Goal: Task Accomplishment & Management: Use online tool/utility

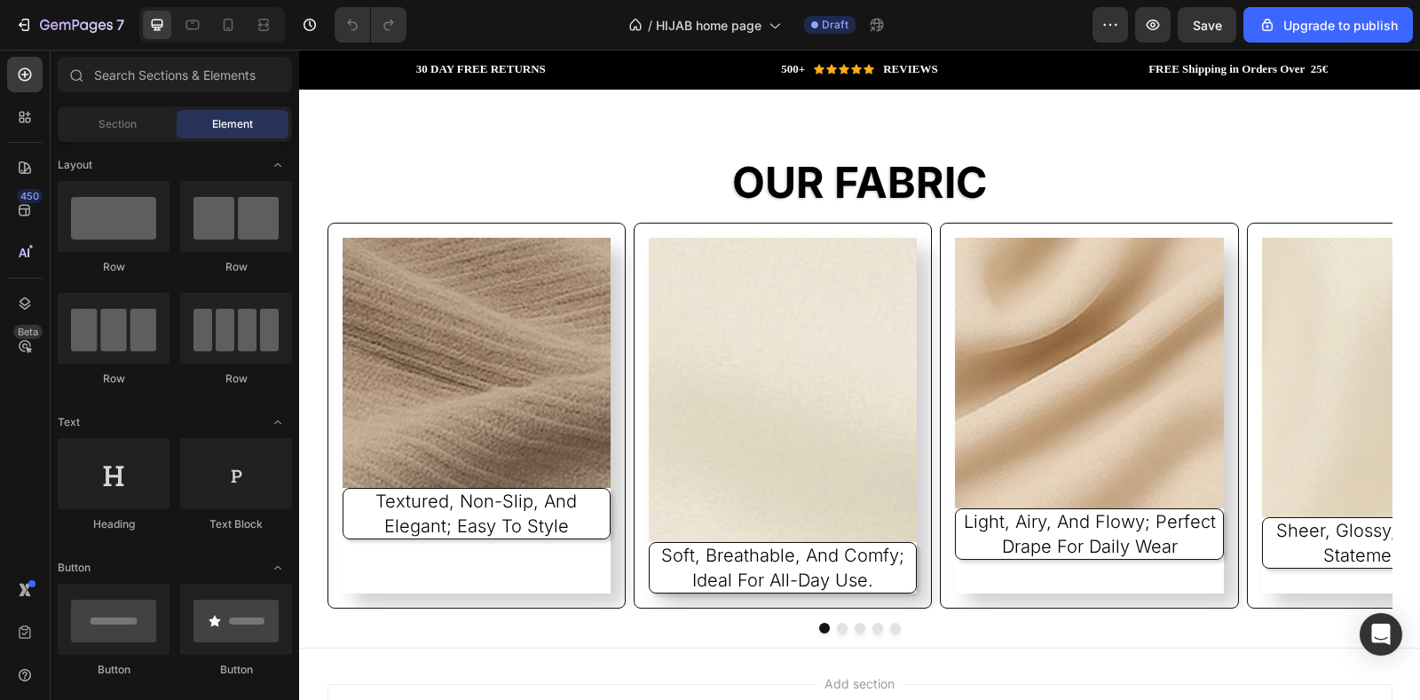
scroll to position [2901, 0]
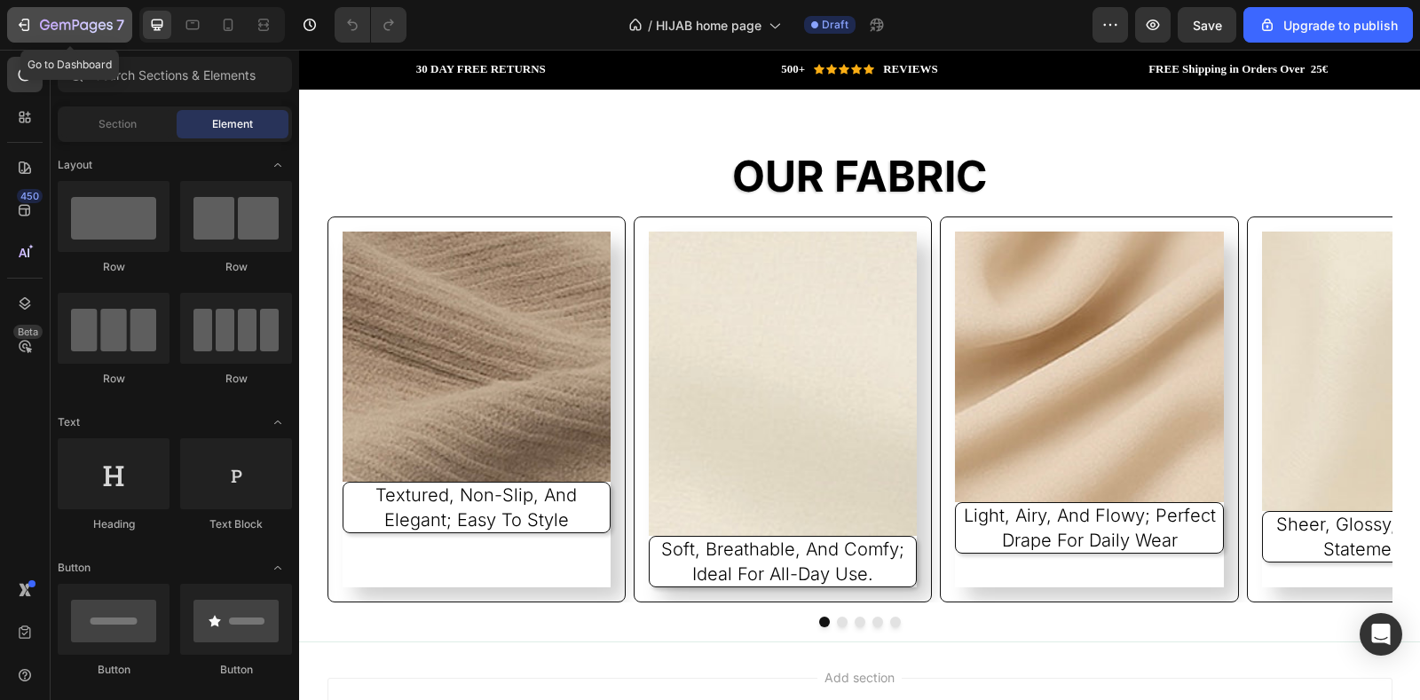
click at [32, 28] on icon "button" at bounding box center [24, 25] width 18 height 18
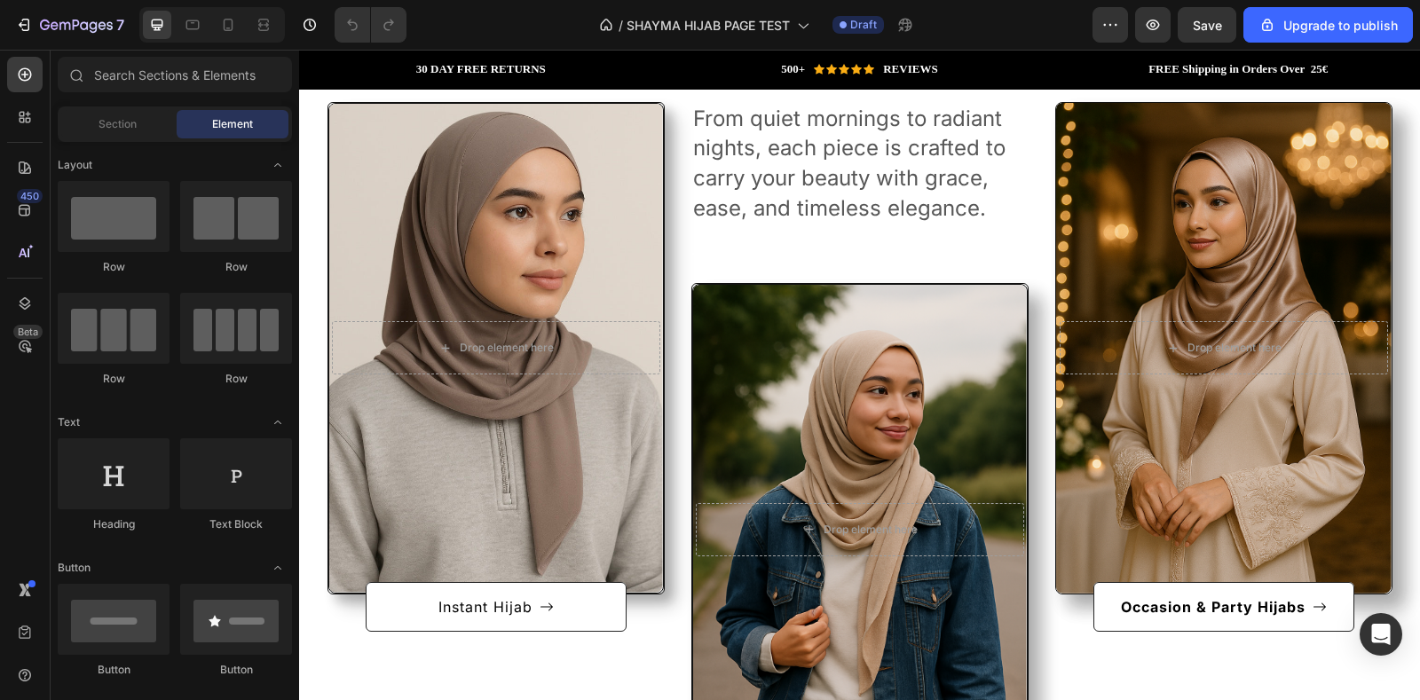
scroll to position [899, 0]
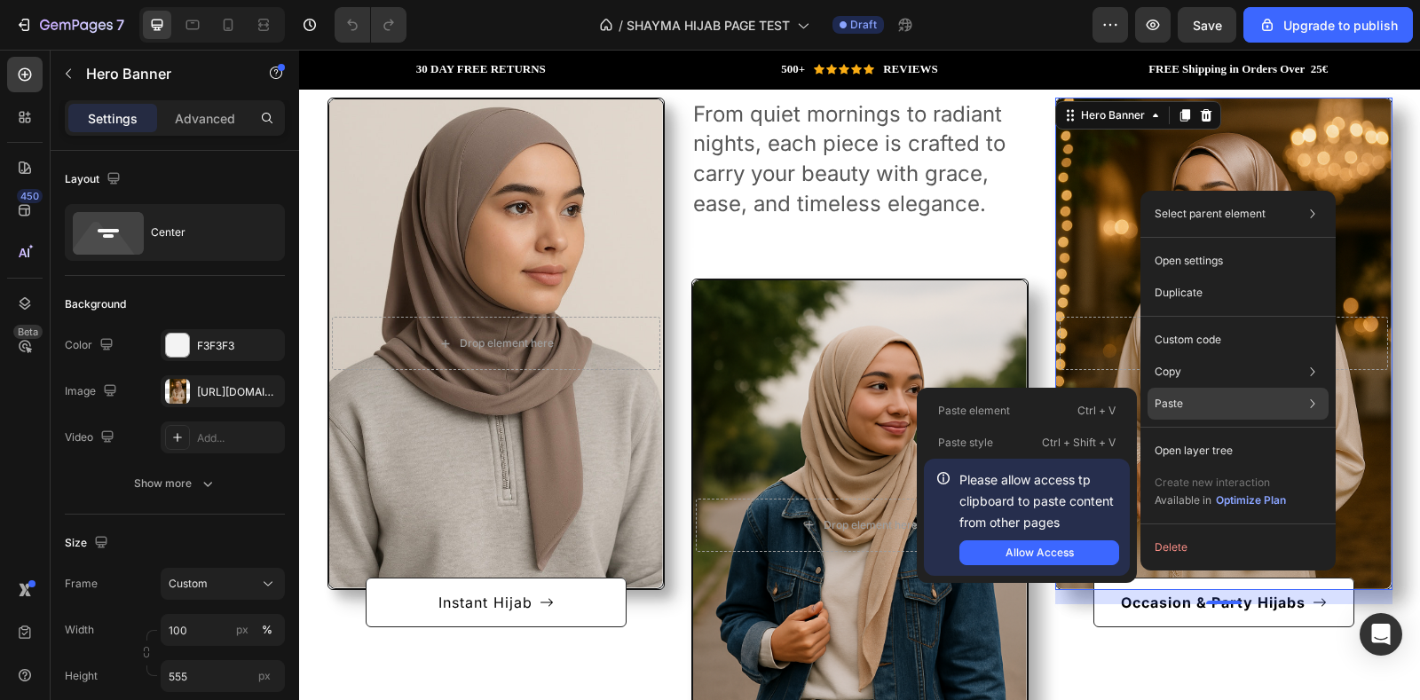
click at [1169, 401] on p "Paste" at bounding box center [1169, 404] width 28 height 16
click at [1182, 435] on div "Paste Paste element Ctrl + V Paste style Ctrl + Shift + V Please allow access t…" at bounding box center [1238, 451] width 181 height 32
click at [1074, 547] on button "Allow Access" at bounding box center [1039, 553] width 160 height 25
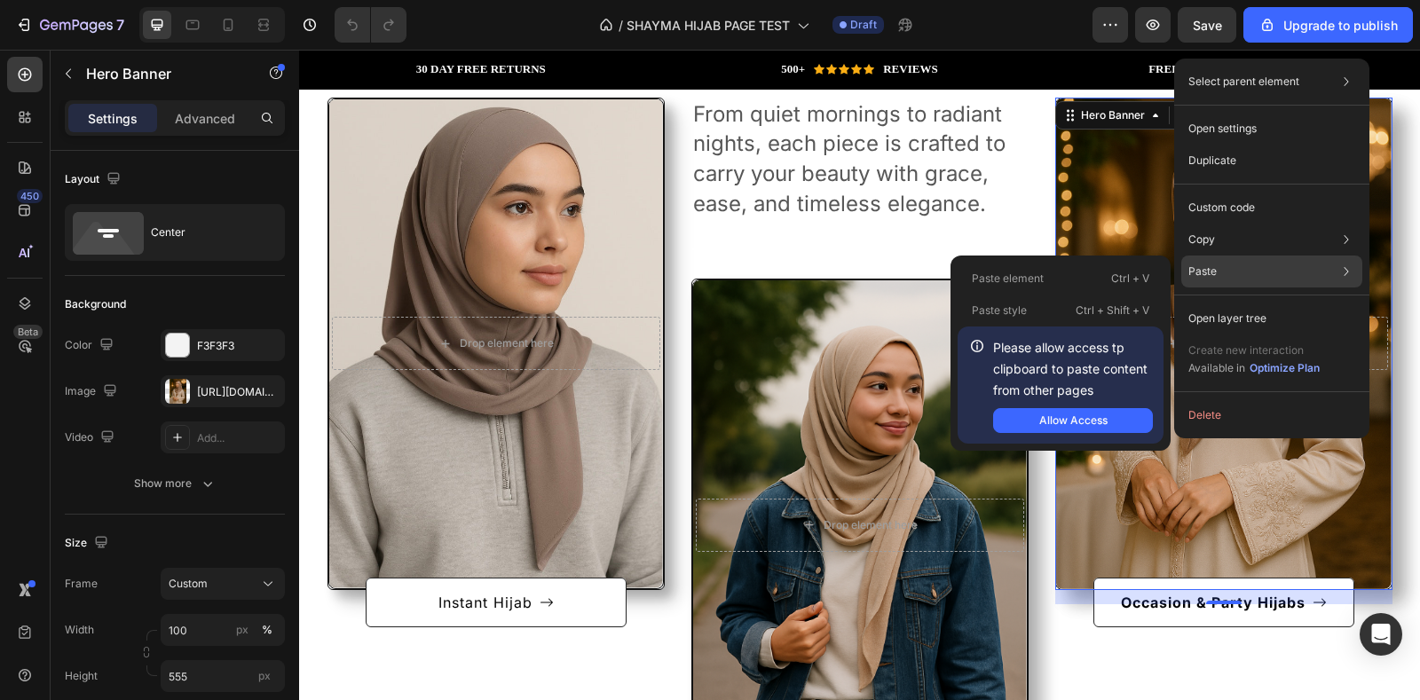
click at [1207, 274] on p "Paste" at bounding box center [1202, 272] width 28 height 16
click at [1213, 278] on p "Paste" at bounding box center [1202, 272] width 28 height 16
click at [1126, 280] on p "Ctrl + V" at bounding box center [1130, 279] width 38 height 18
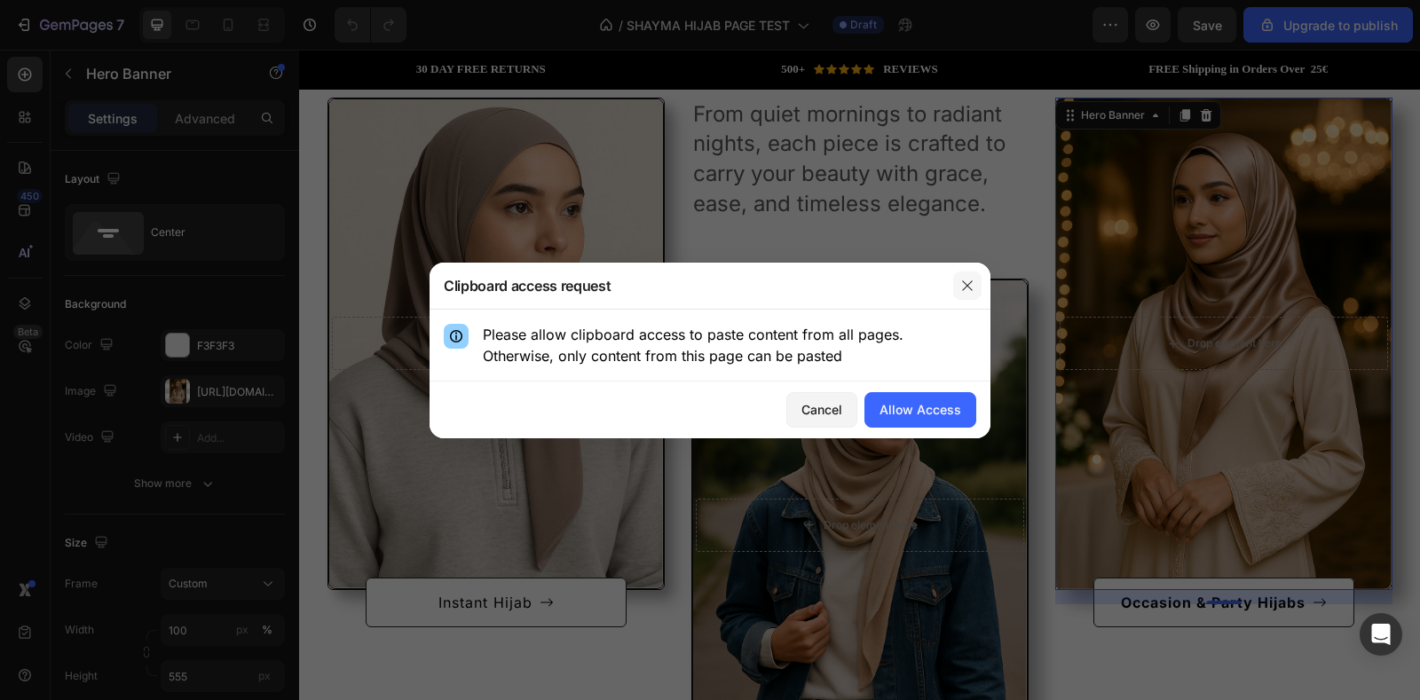
click at [977, 296] on button "button" at bounding box center [967, 286] width 28 height 28
click at [918, 414] on div "Allow Access" at bounding box center [921, 409] width 82 height 19
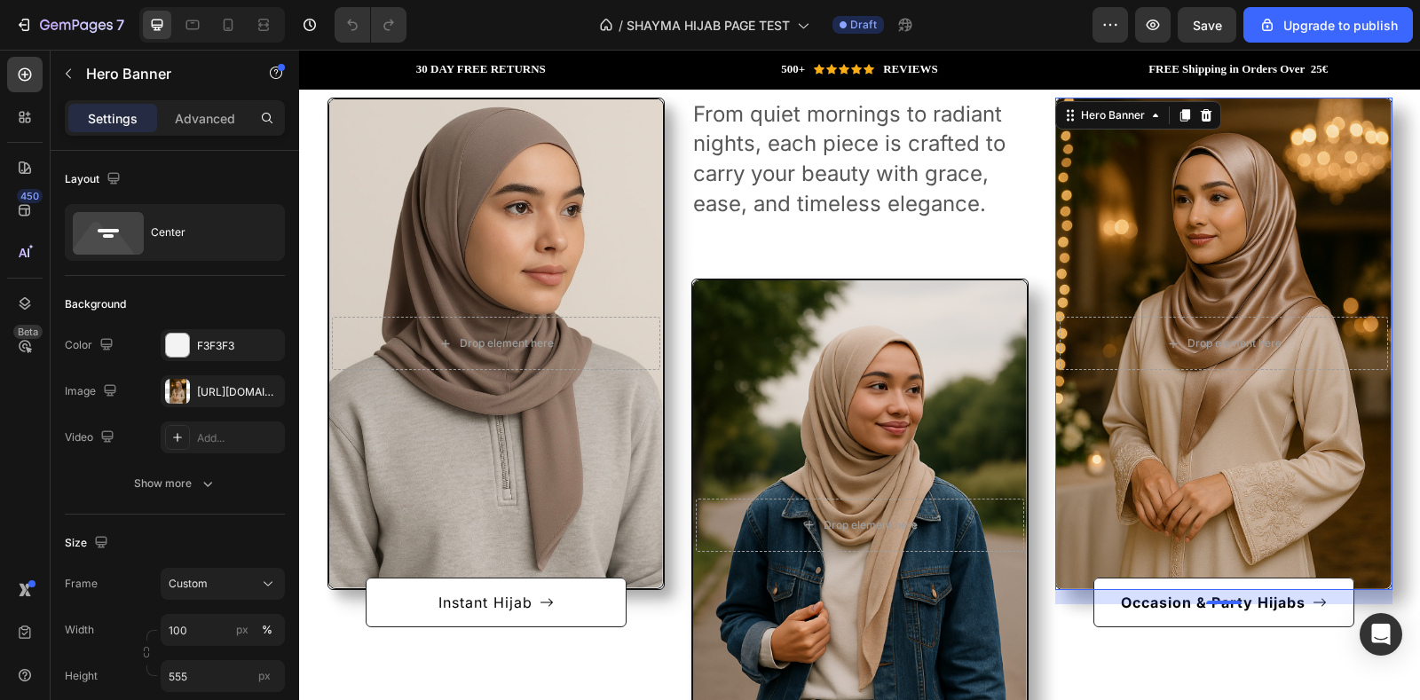
click at [1188, 239] on div "Overlay" at bounding box center [1224, 344] width 336 height 491
click at [1228, 170] on div "Overlay" at bounding box center [1224, 344] width 336 height 491
click at [1203, 109] on icon at bounding box center [1206, 115] width 14 height 14
click at [1203, 578] on button "Occasion & Party Hijabs" at bounding box center [1223, 603] width 261 height 50
click at [1205, 169] on div "After a long time of molding and crafting, our high-class ceramics, I always ha…" at bounding box center [1223, 453] width 337 height 711
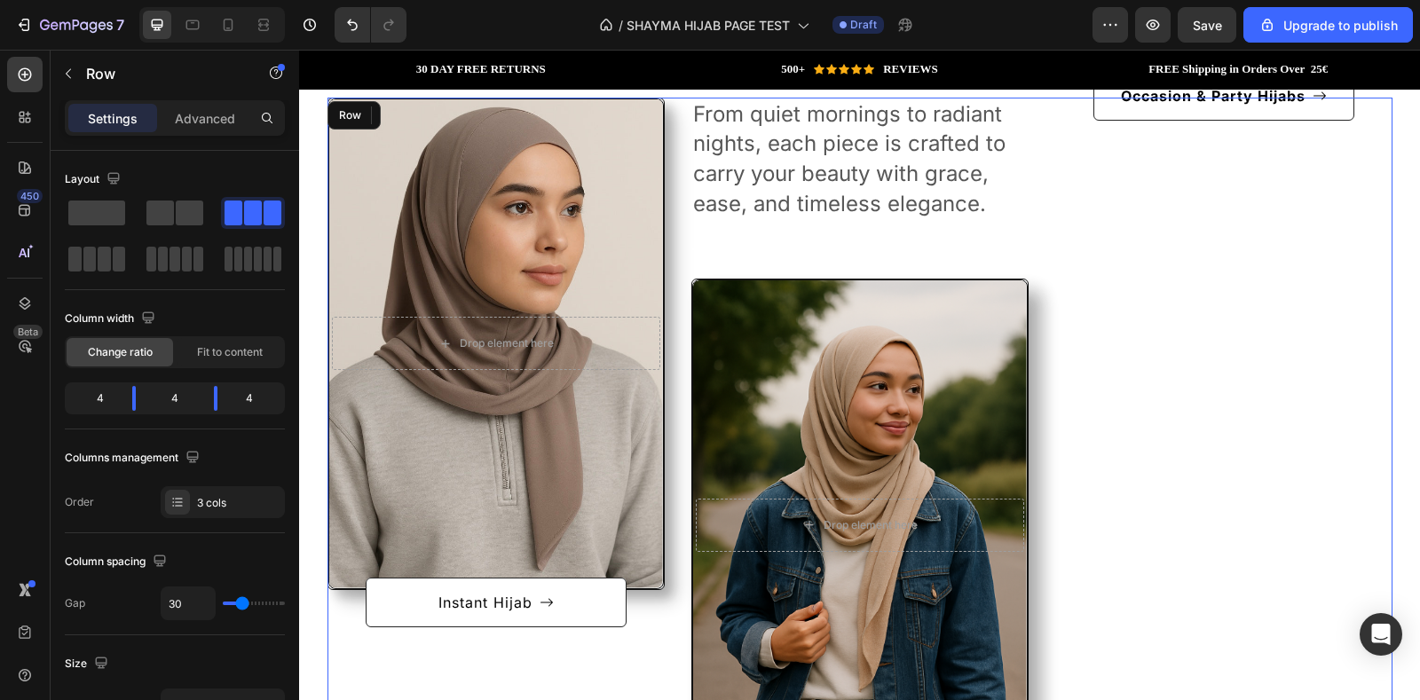
click at [1207, 202] on div "After a long time of molding and crafting, our high-class ceramics, I always ha…" at bounding box center [1223, 453] width 337 height 711
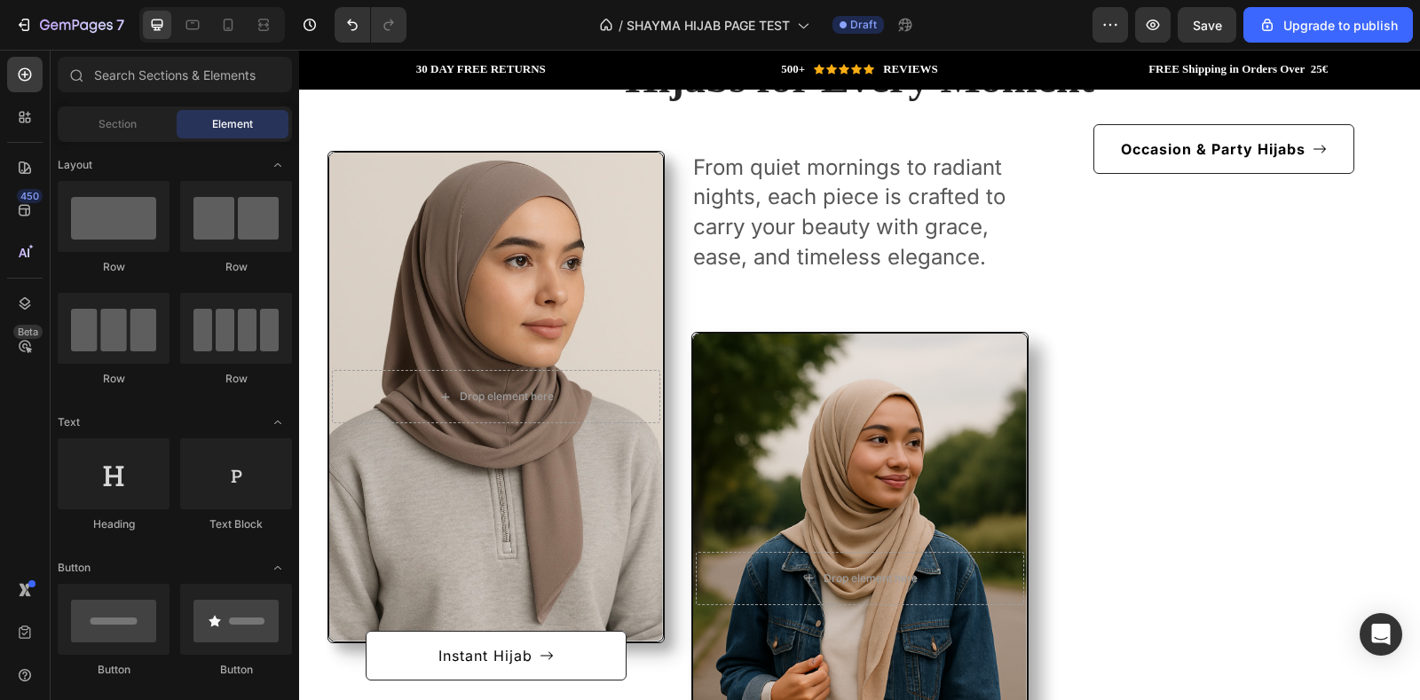
click at [1235, 316] on div "After a long time of molding and crafting, our high-class ceramics, I always ha…" at bounding box center [1223, 506] width 337 height 711
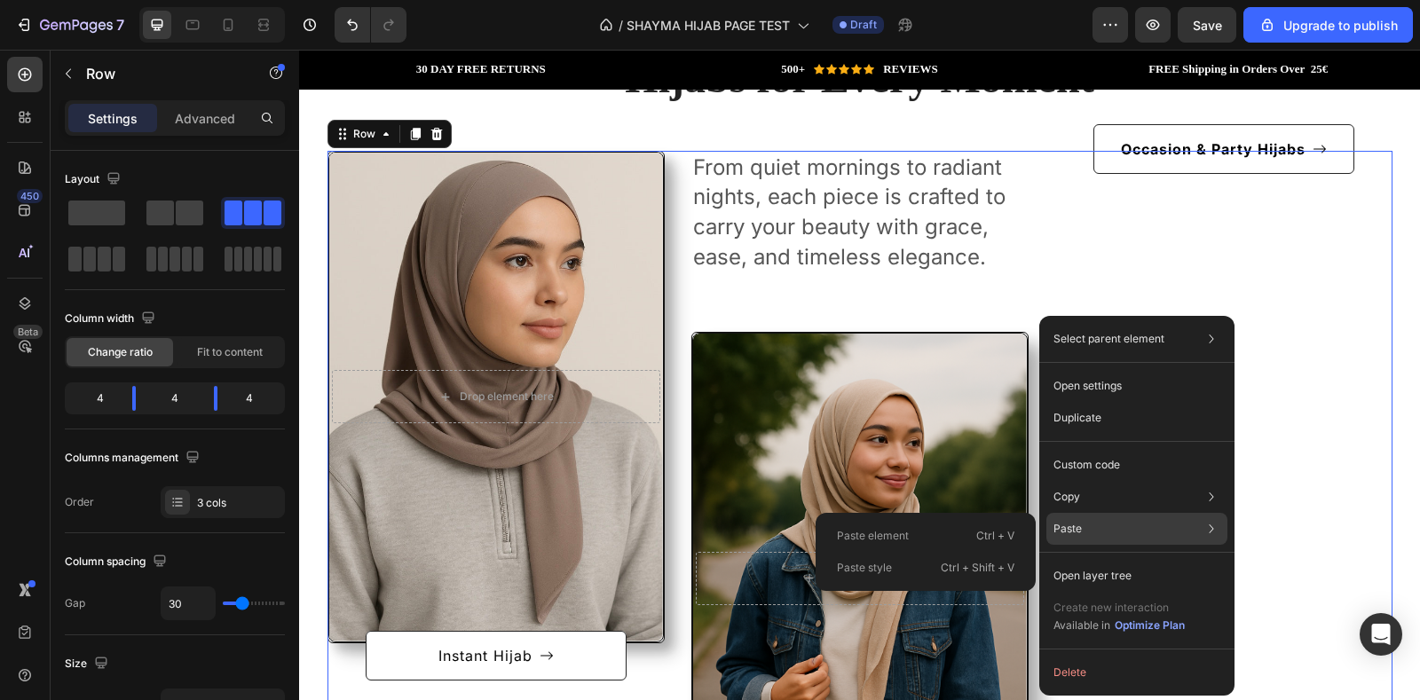
click at [1196, 560] on div "Paste Paste element Ctrl + V Paste style Ctrl + Shift + V" at bounding box center [1136, 576] width 181 height 32
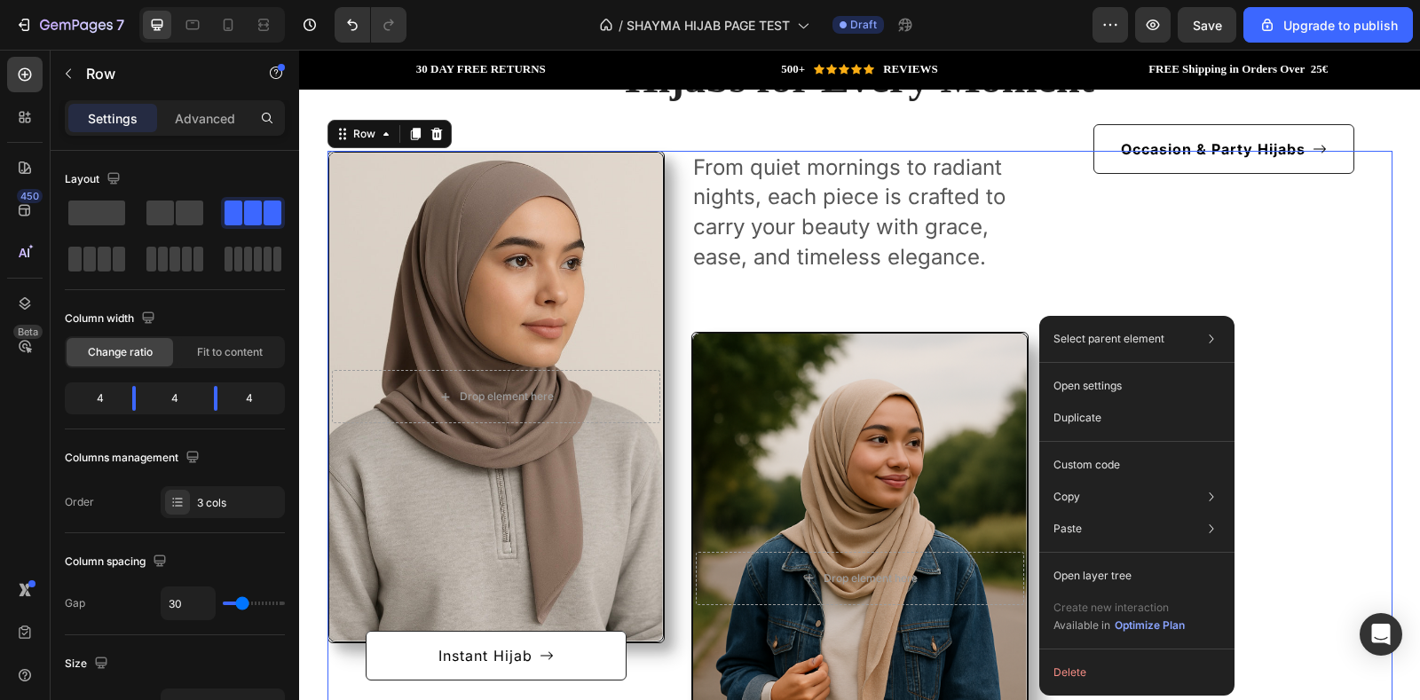
click at [1284, 249] on div "After a long time of molding and crafting, our high-class ceramics, I always ha…" at bounding box center [1223, 506] width 337 height 711
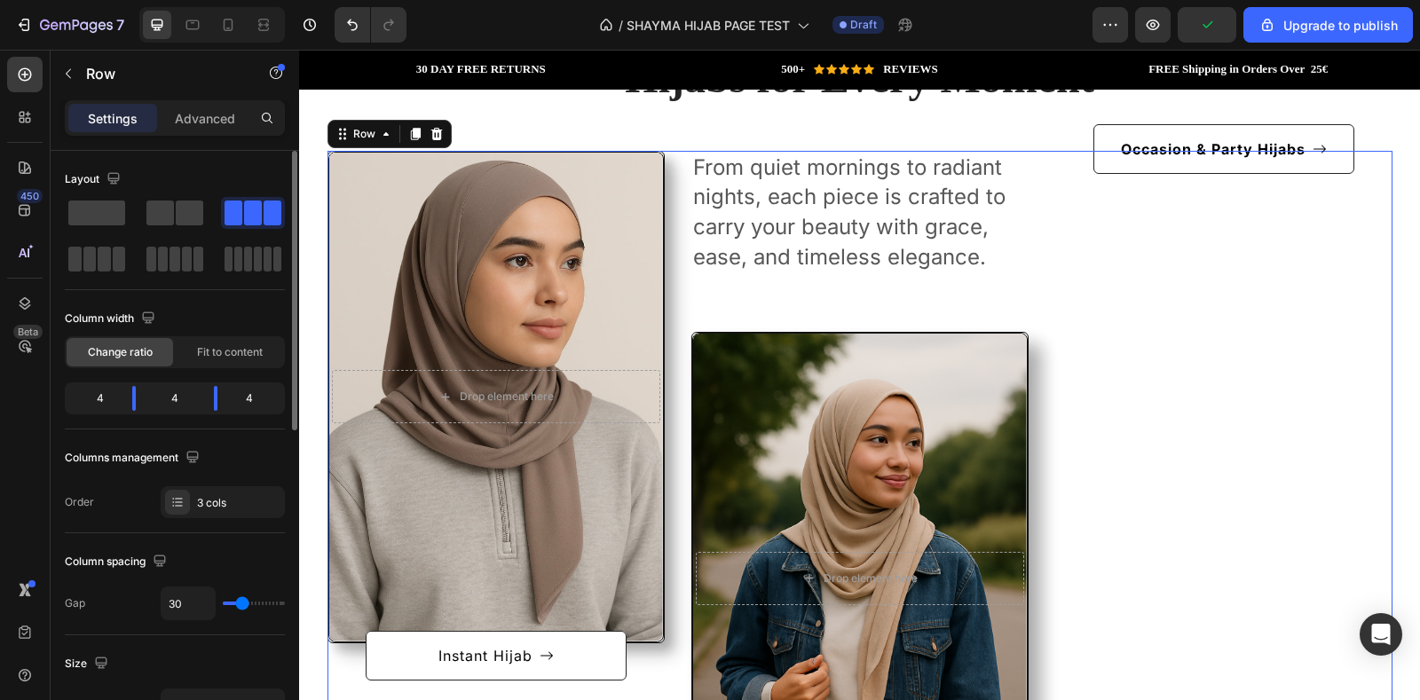
click at [242, 220] on div at bounding box center [253, 213] width 57 height 25
click at [264, 215] on span at bounding box center [273, 213] width 18 height 25
click at [244, 210] on span at bounding box center [253, 213] width 18 height 25
click at [131, 250] on div at bounding box center [175, 236] width 220 height 78
click at [107, 263] on span at bounding box center [104, 259] width 13 height 25
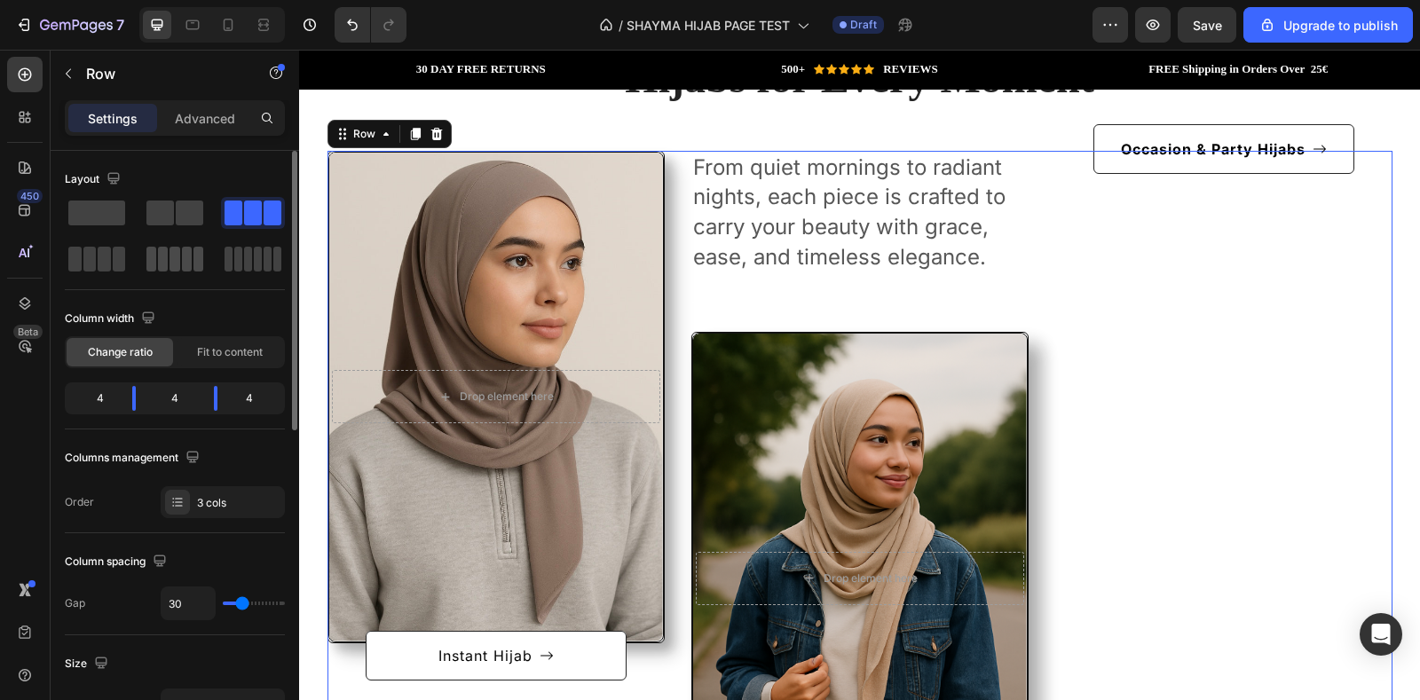
click at [221, 245] on div at bounding box center [253, 259] width 64 height 32
click at [166, 256] on span at bounding box center [163, 259] width 10 height 25
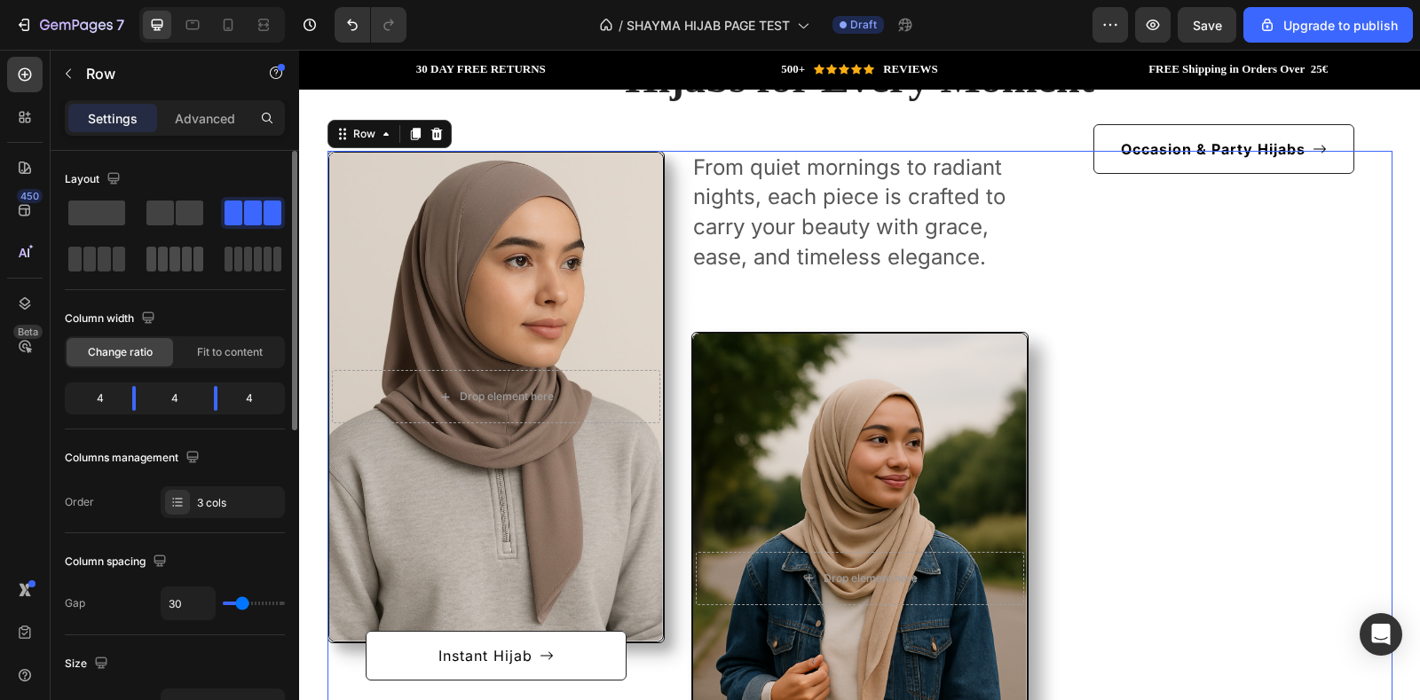
click at [166, 256] on span at bounding box center [163, 259] width 10 height 25
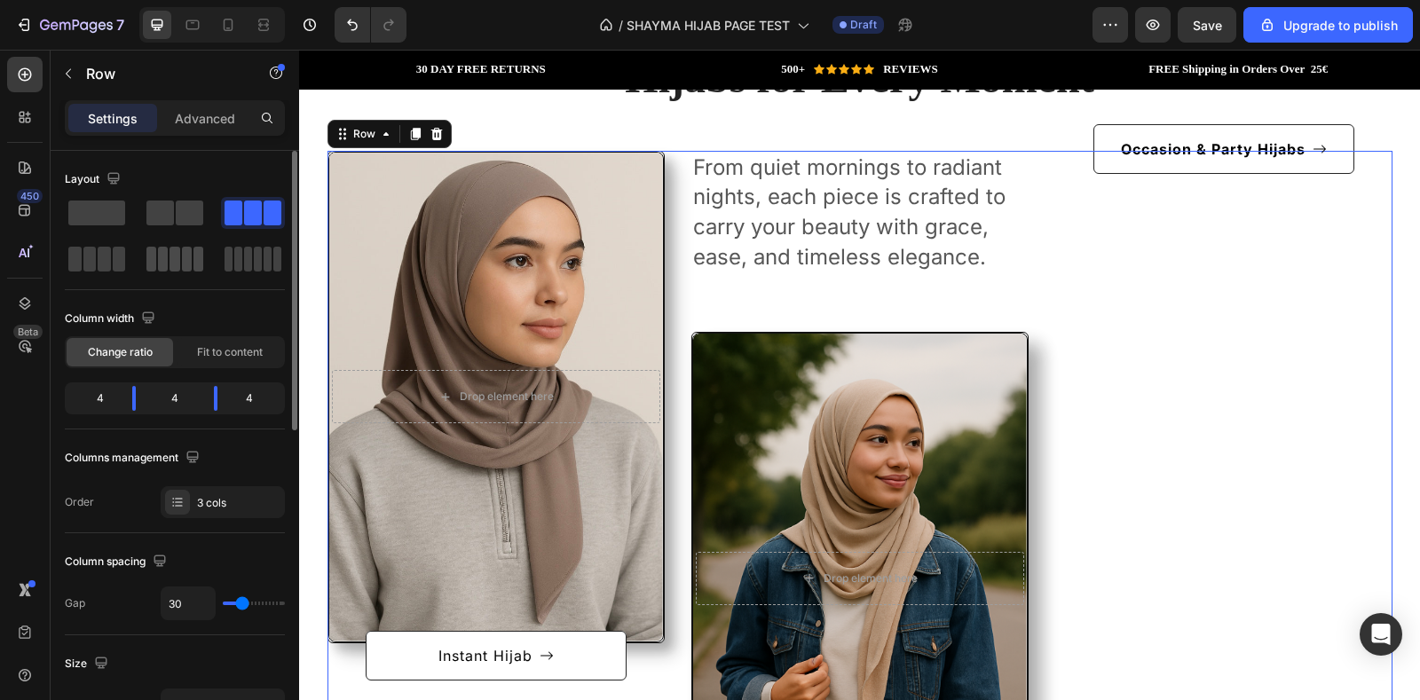
click at [166, 256] on span at bounding box center [163, 259] width 10 height 25
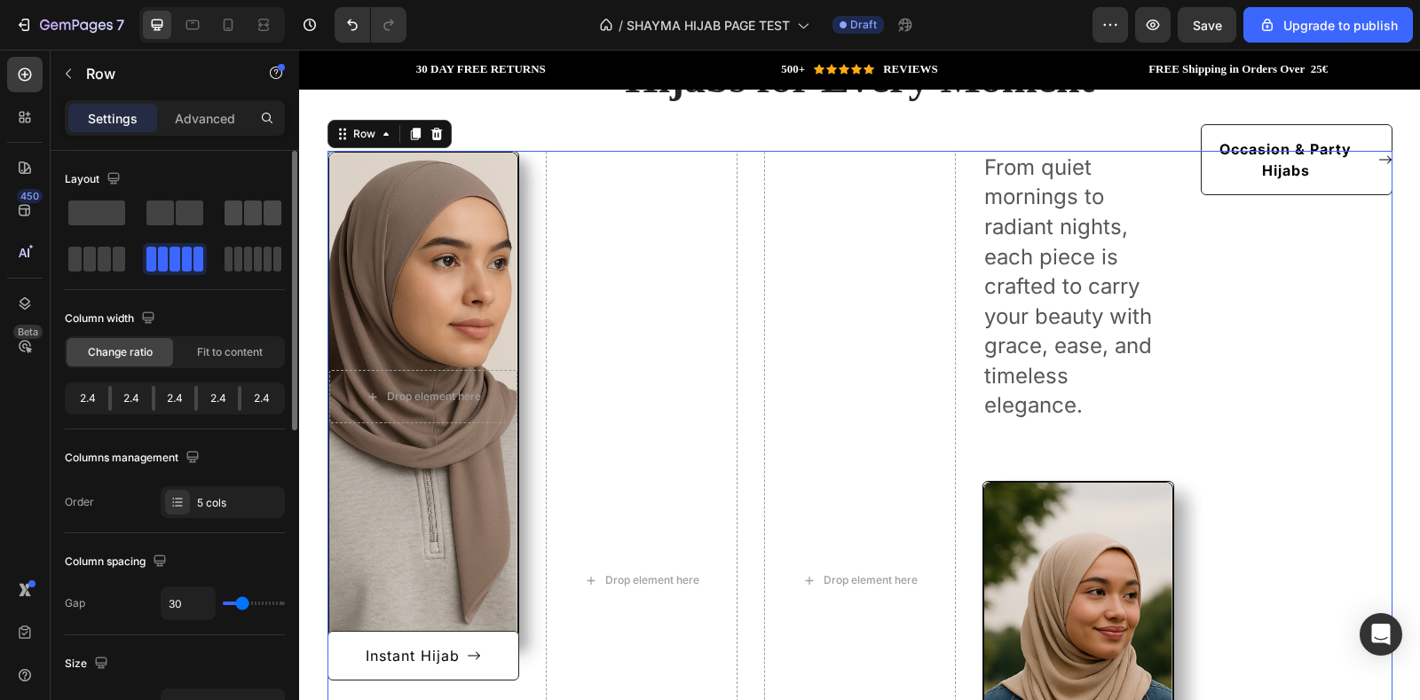
click at [264, 223] on span at bounding box center [273, 213] width 18 height 25
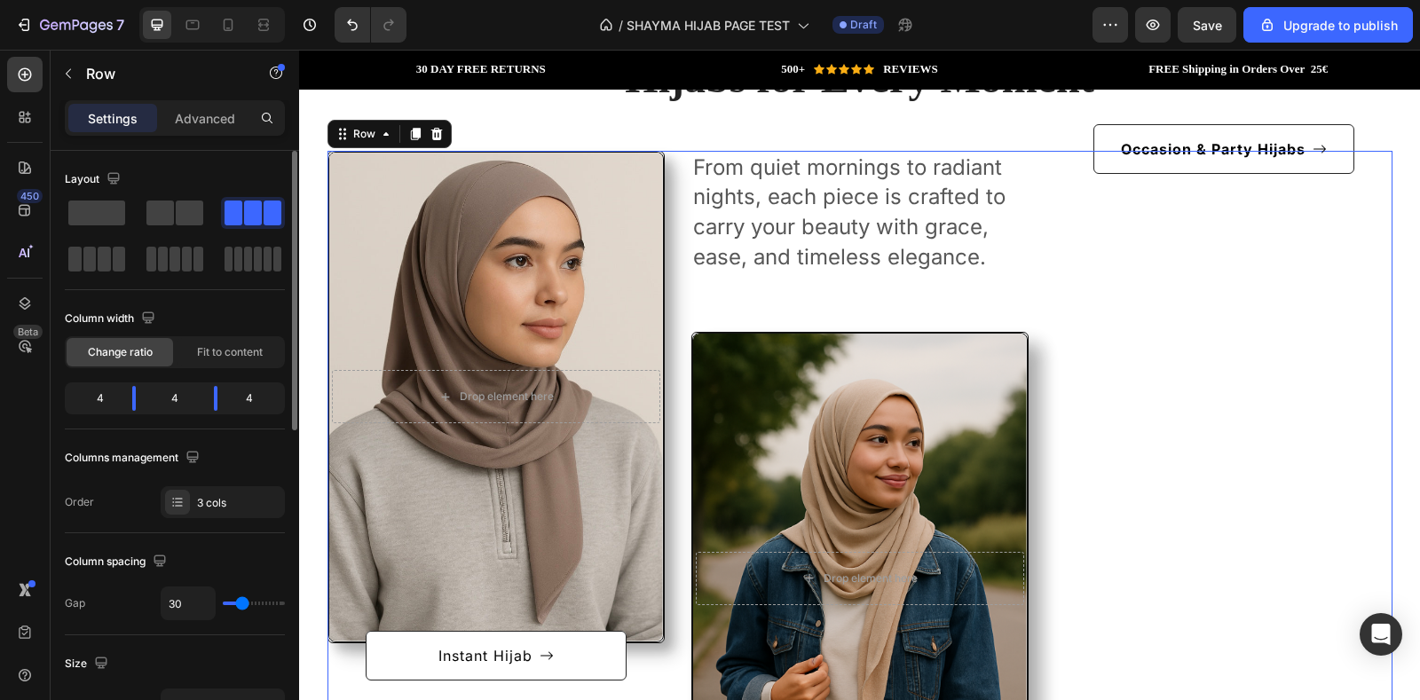
click at [264, 223] on span at bounding box center [273, 213] width 18 height 25
click at [1178, 285] on div "After a long time of molding and crafting, our high-class ceramics, I always ha…" at bounding box center [1223, 506] width 337 height 711
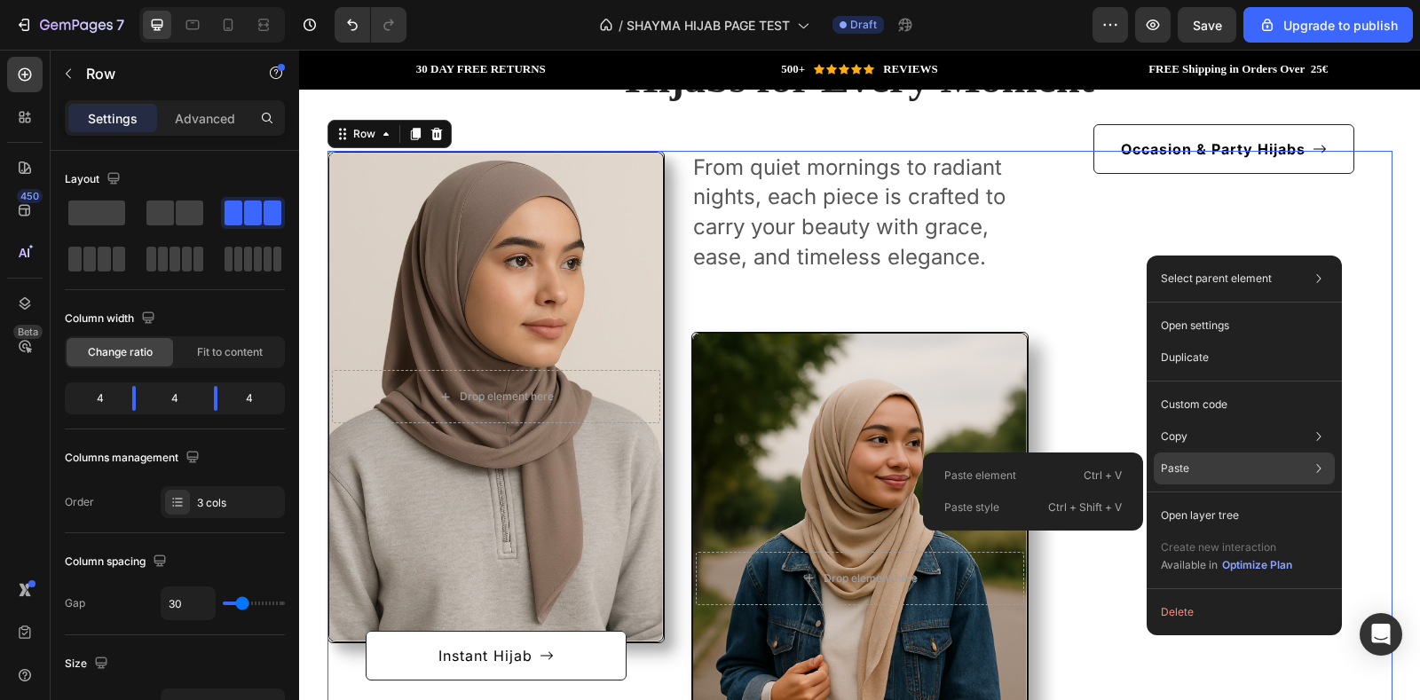
click at [1179, 500] on div "Paste Paste element Ctrl + V Paste style Ctrl + Shift + V" at bounding box center [1244, 516] width 181 height 32
drag, startPoint x: 1179, startPoint y: 478, endPoint x: 1191, endPoint y: 478, distance: 12.4
click at [1186, 500] on div "Paste Paste element Ctrl + V Paste style Ctrl + Shift + V" at bounding box center [1244, 516] width 181 height 32
click at [1266, 500] on div "Paste Paste element Ctrl + V Paste style Ctrl + Shift + V" at bounding box center [1244, 516] width 181 height 32
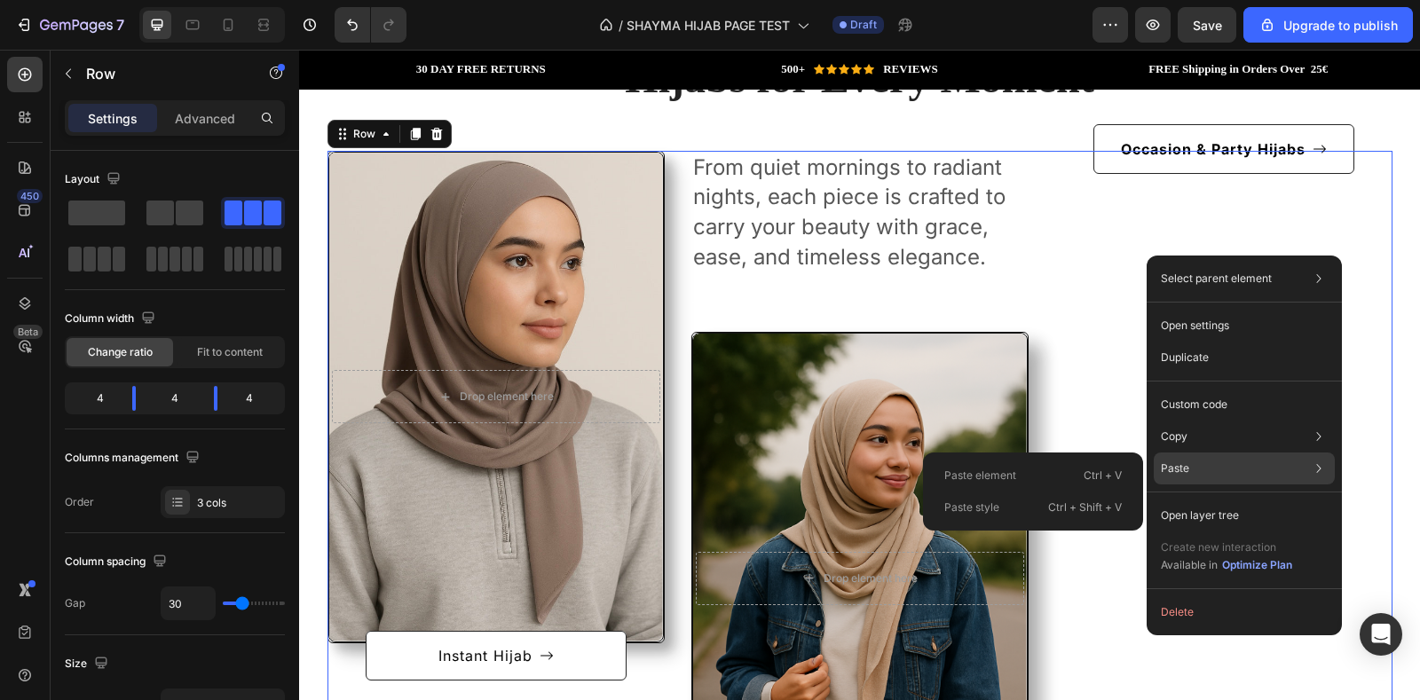
click at [1275, 500] on div "Paste Paste element Ctrl + V Paste style Ctrl + Shift + V" at bounding box center [1244, 516] width 181 height 32
click at [1316, 466] on icon at bounding box center [1319, 469] width 18 height 18
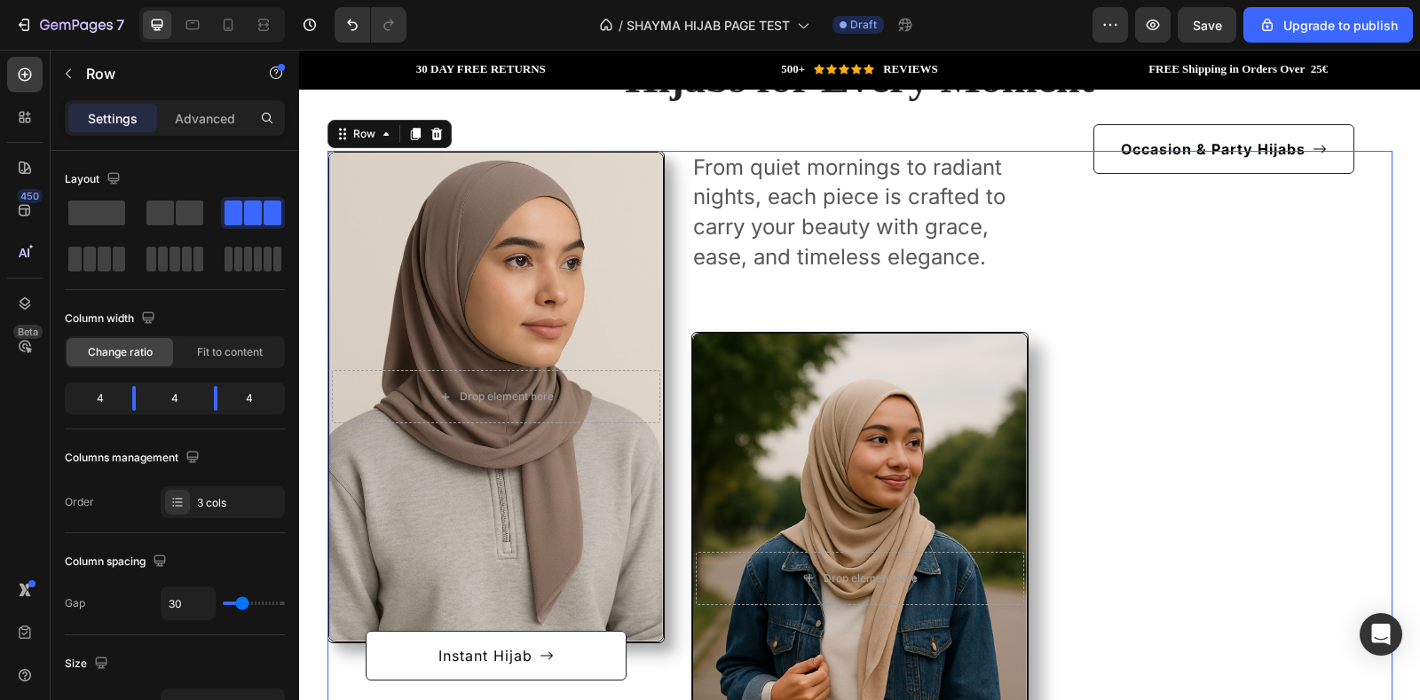
click at [1210, 202] on div "After a long time of molding and crafting, our high-class ceramics, I always ha…" at bounding box center [1223, 506] width 337 height 711
click at [1157, 363] on div "After a long time of molding and crafting, our high-class ceramics, I always ha…" at bounding box center [1223, 506] width 337 height 711
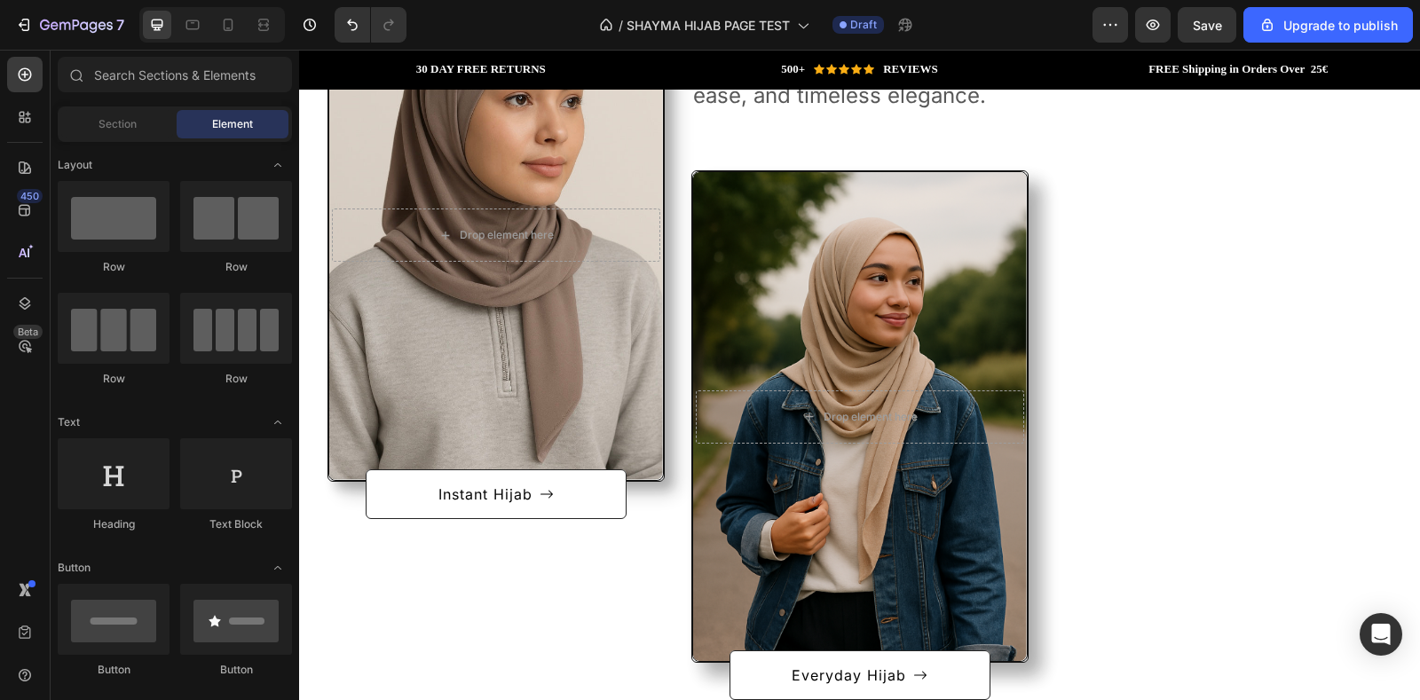
scroll to position [847, 0]
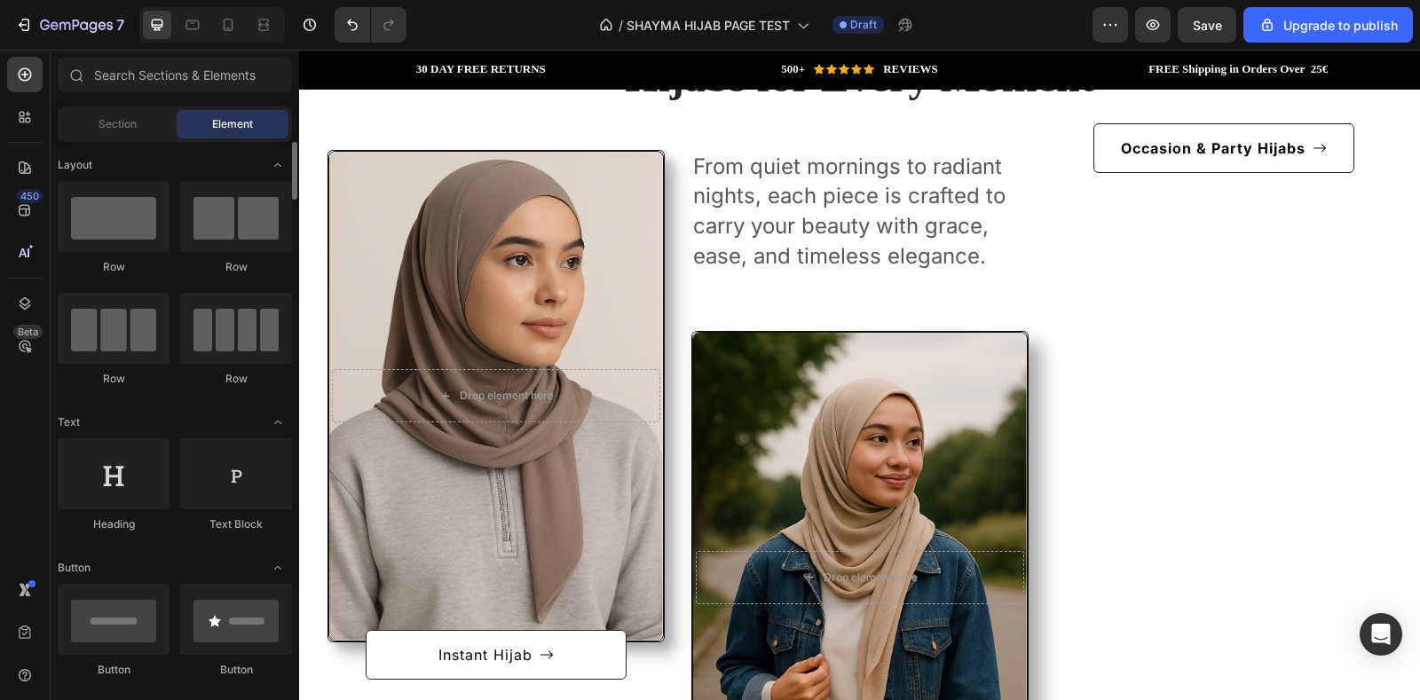
click at [131, 122] on span "Section" at bounding box center [118, 124] width 38 height 16
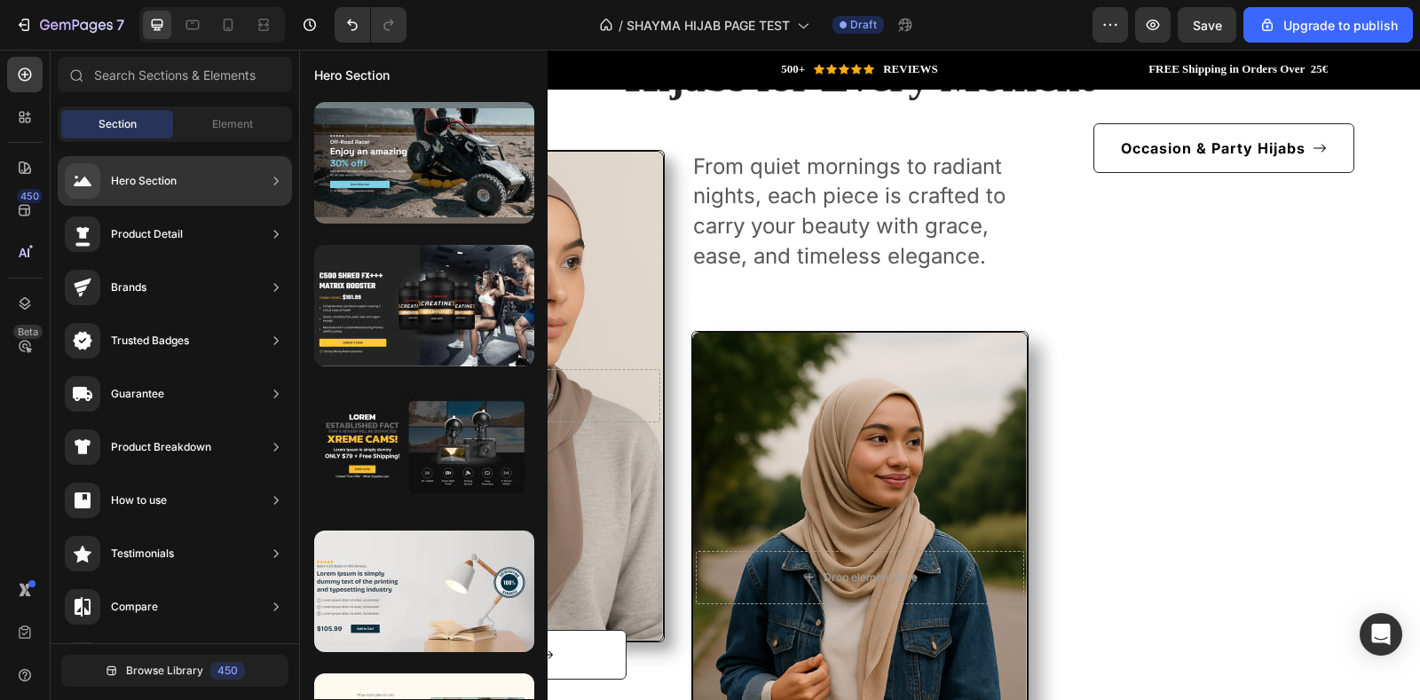
click at [202, 183] on div "Hero Section" at bounding box center [175, 181] width 234 height 50
click at [242, 177] on div "Hero Section" at bounding box center [175, 181] width 234 height 50
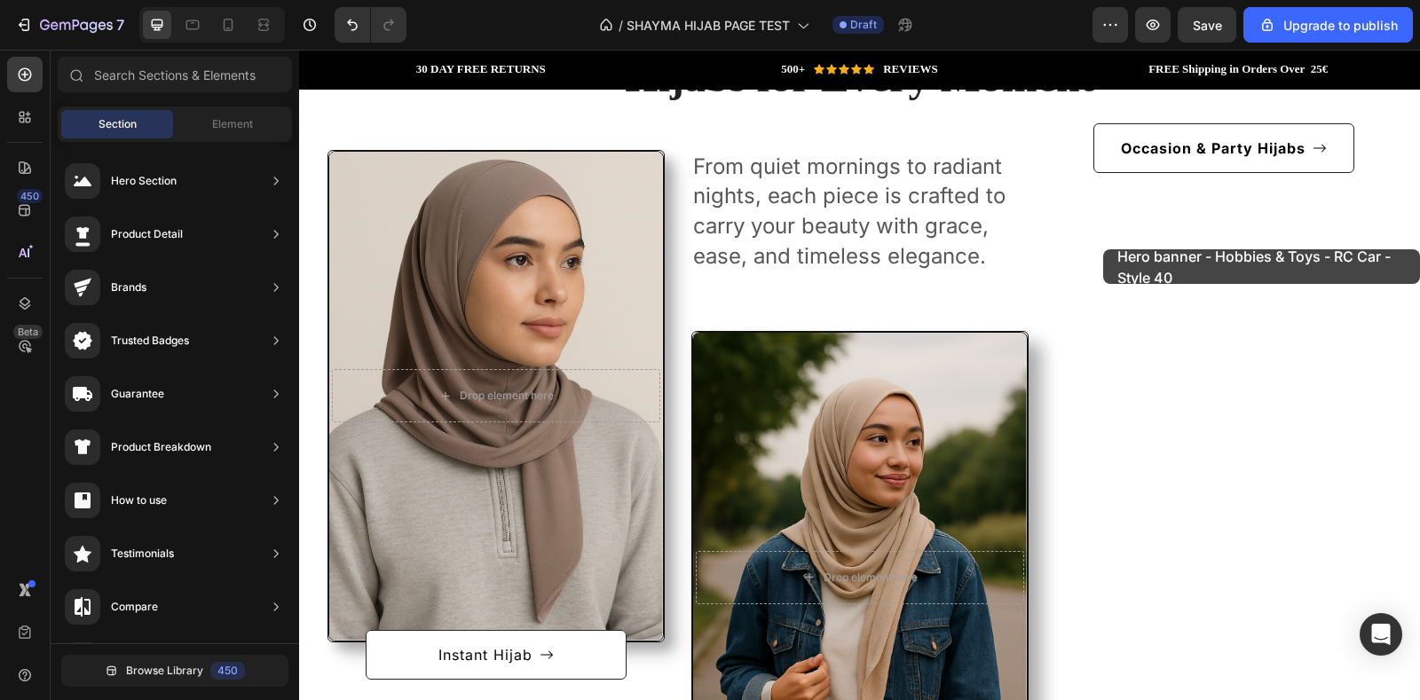
drag, startPoint x: 698, startPoint y: 191, endPoint x: 1103, endPoint y: 249, distance: 409.8
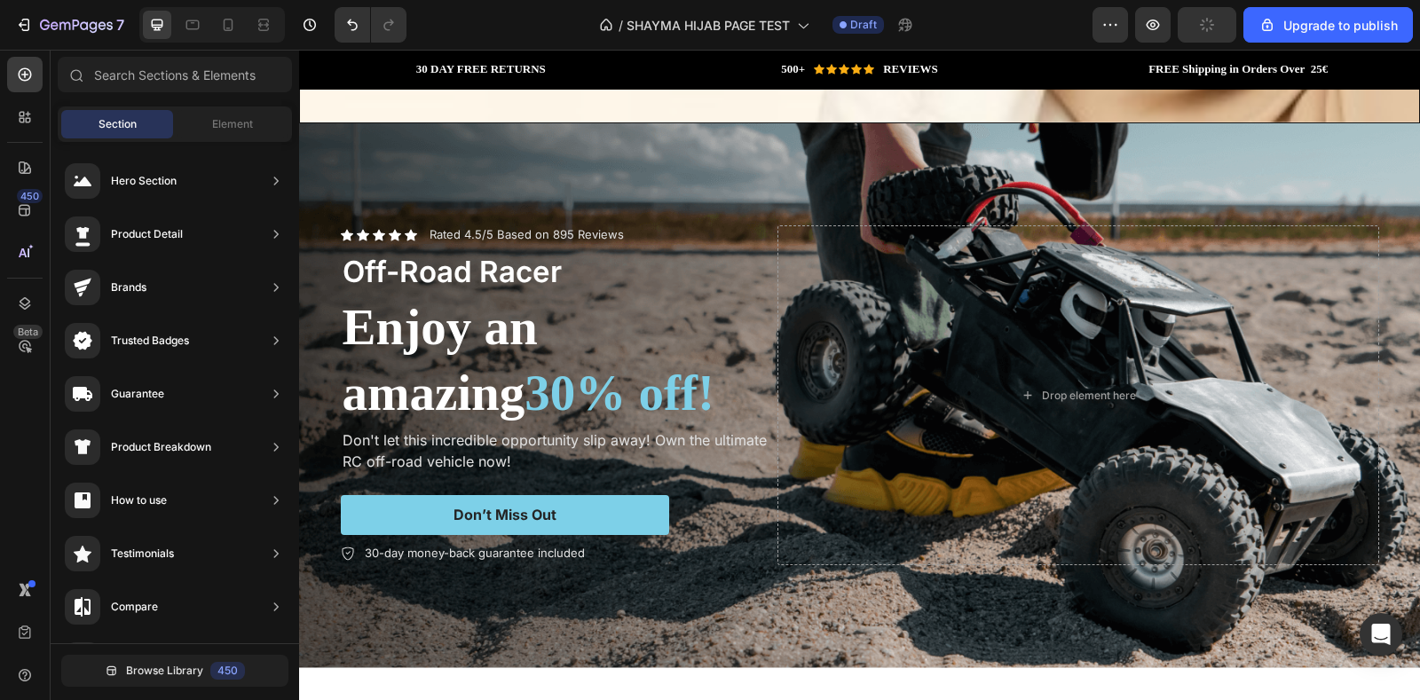
scroll to position [728, 0]
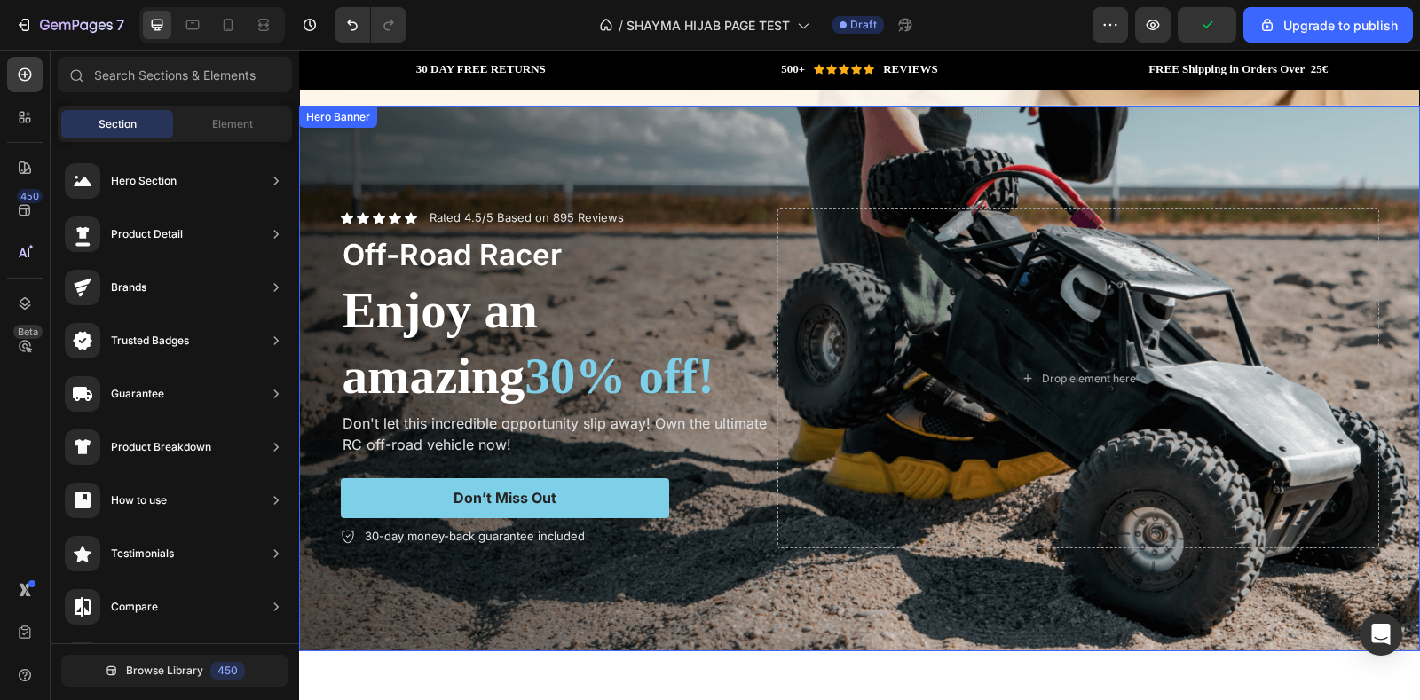
click at [1227, 155] on div "Background Image" at bounding box center [859, 379] width 1121 height 545
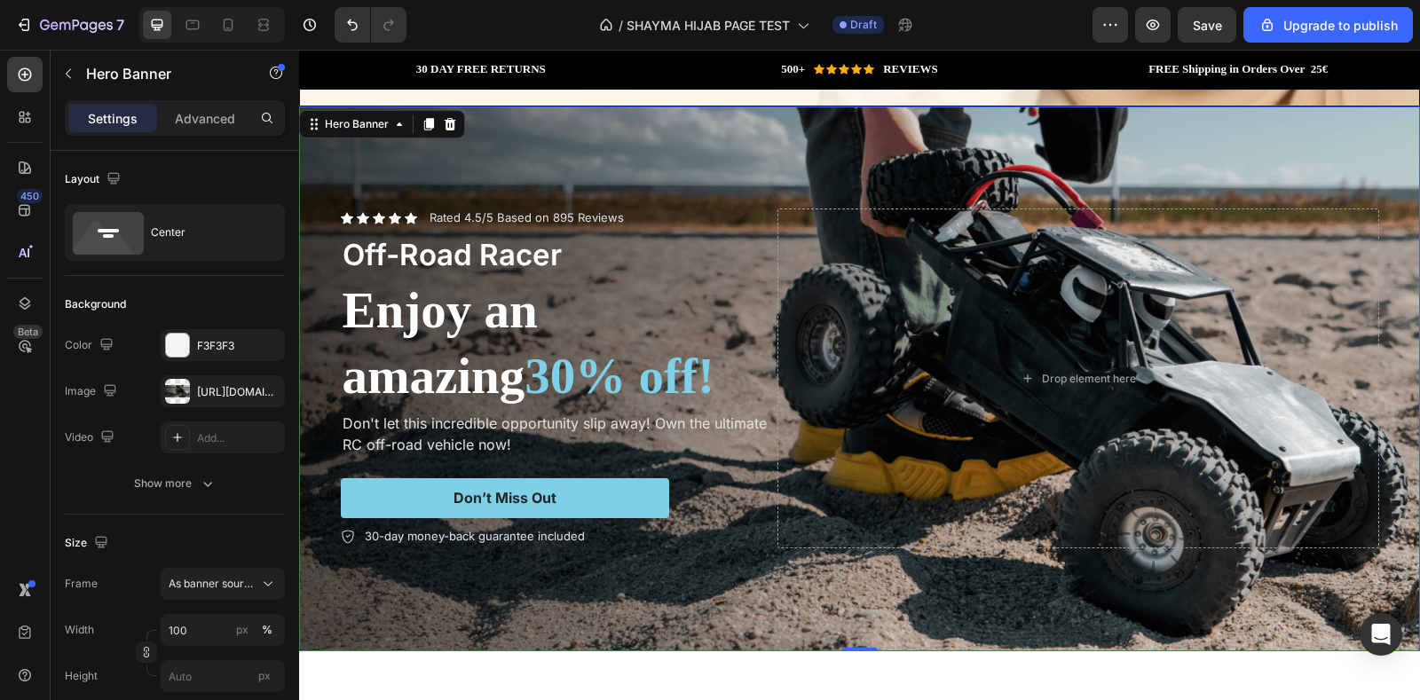
click at [1100, 147] on div "Background Image" at bounding box center [859, 379] width 1121 height 545
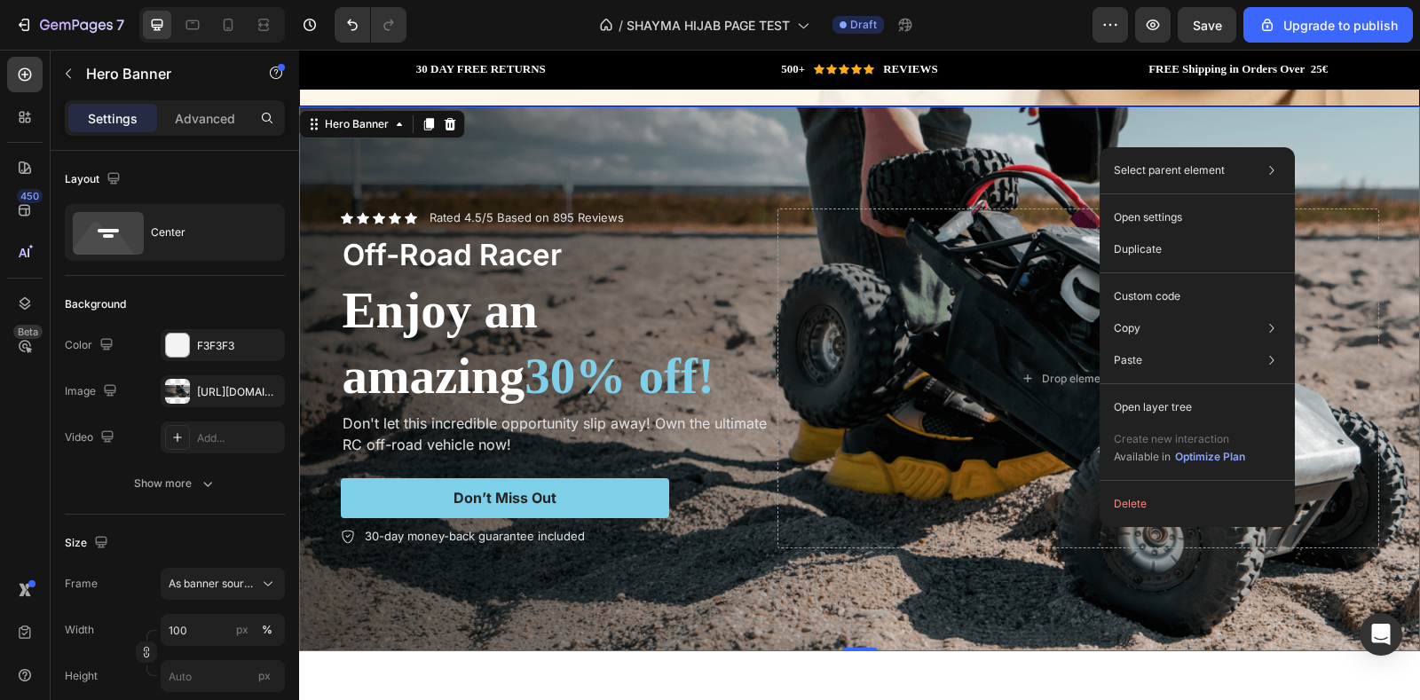
click at [1128, 520] on div "Select parent element Section Hero Banner Open settings Duplicate Custom code C…" at bounding box center [1197, 337] width 195 height 380
drag, startPoint x: 1129, startPoint y: 509, endPoint x: 830, endPoint y: 459, distance: 303.2
click at [1129, 509] on button "Delete" at bounding box center [1197, 504] width 181 height 32
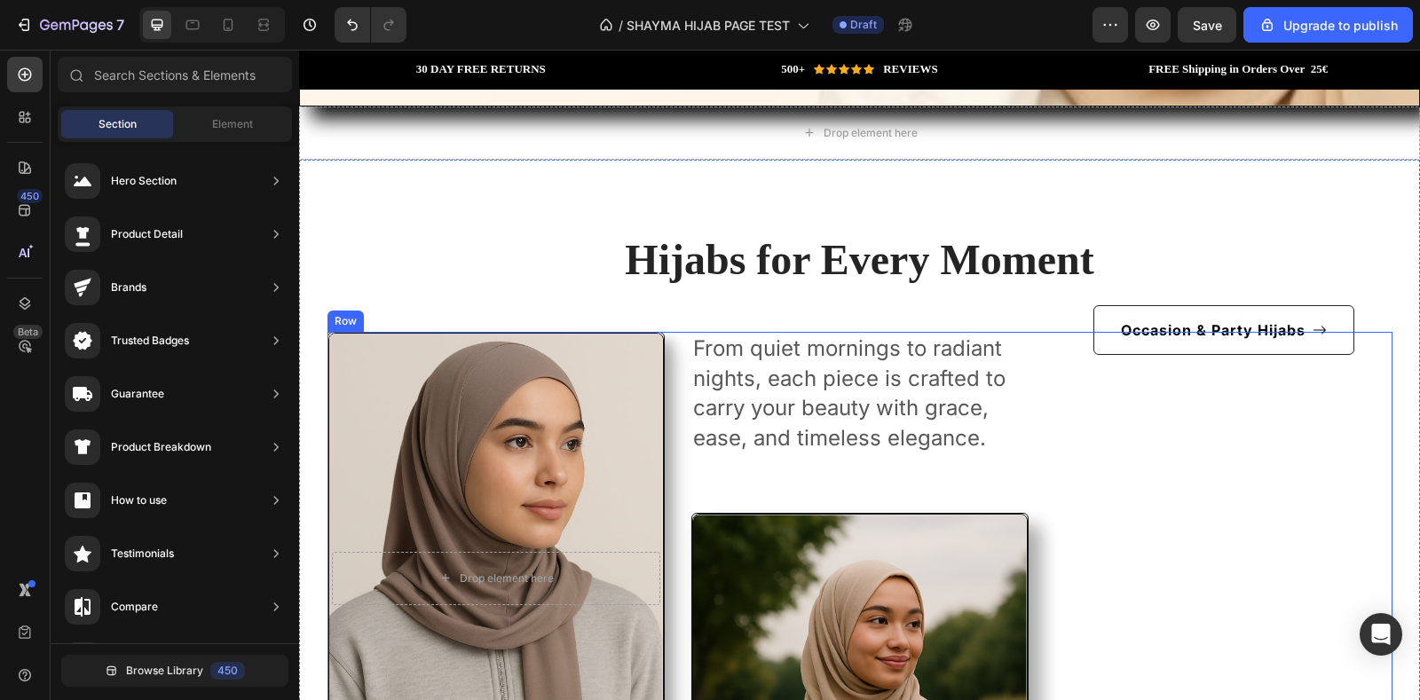
click at [1084, 382] on div "After a long time of molding and crafting, our high-class ceramics, I always ha…" at bounding box center [1223, 687] width 337 height 711
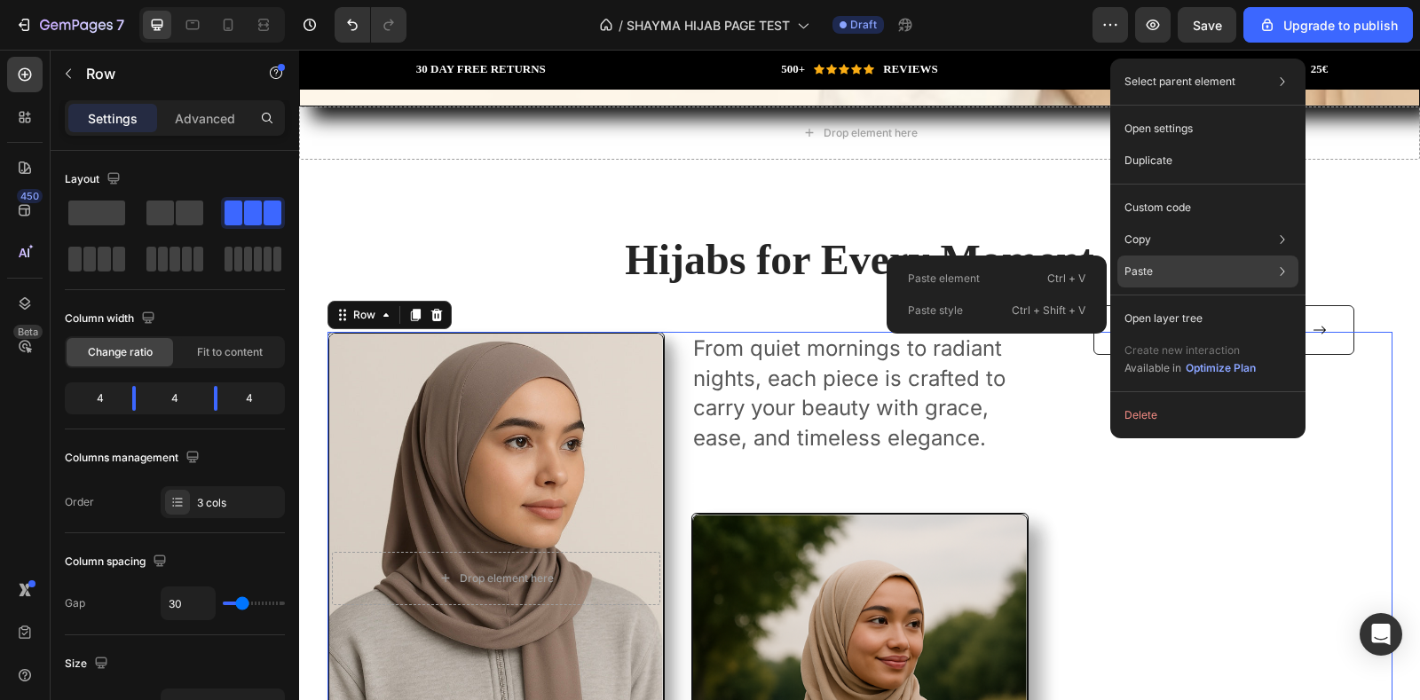
click at [1162, 303] on div "Paste Paste element Ctrl + V Paste style Ctrl + Shift + V" at bounding box center [1207, 319] width 181 height 32
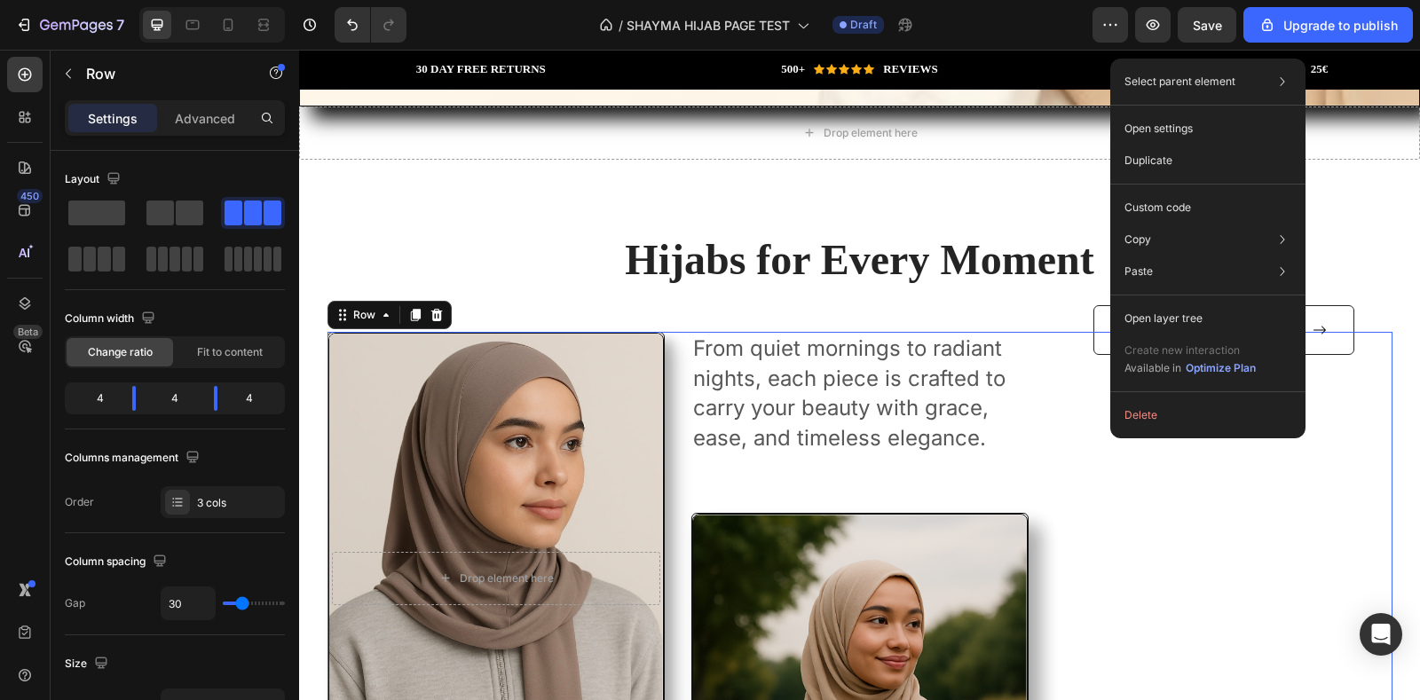
click at [1389, 445] on div "Hijabs for Every Moment Heading Row After a long time of molding and crafting, …" at bounding box center [859, 637] width 1094 height 813
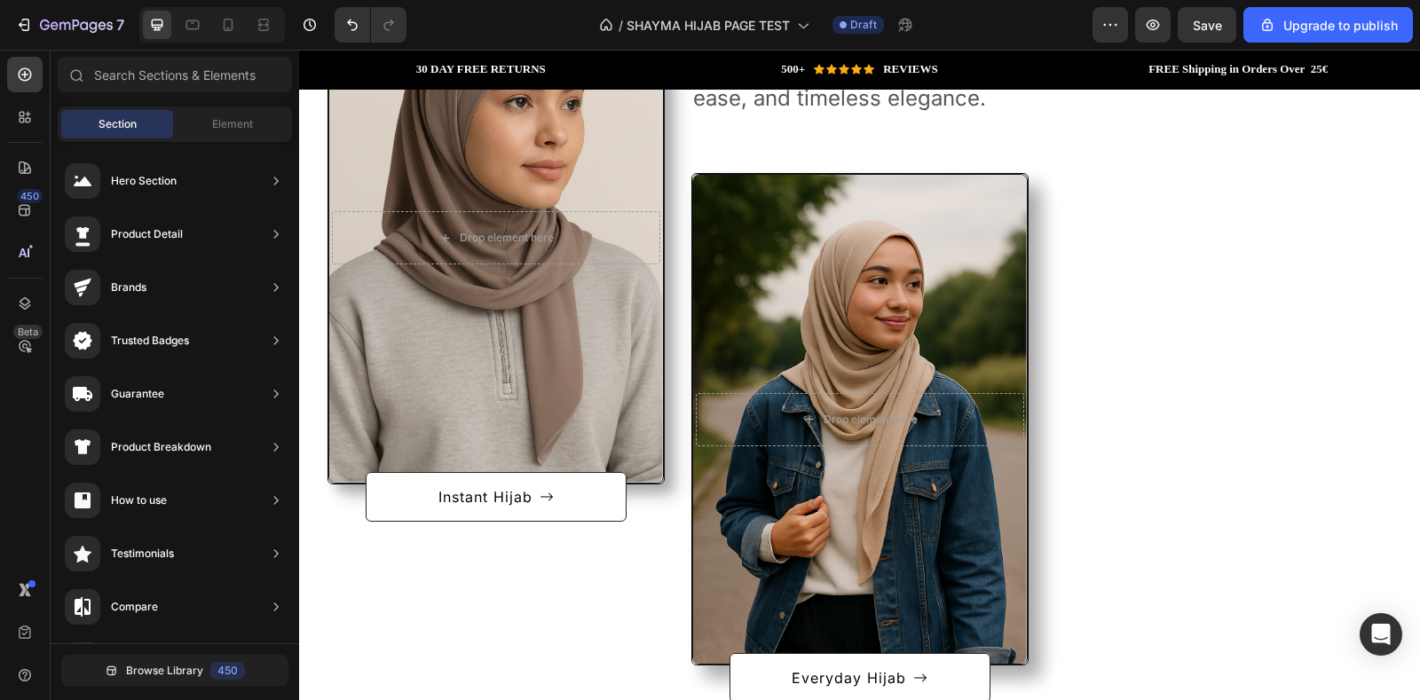
scroll to position [1117, 0]
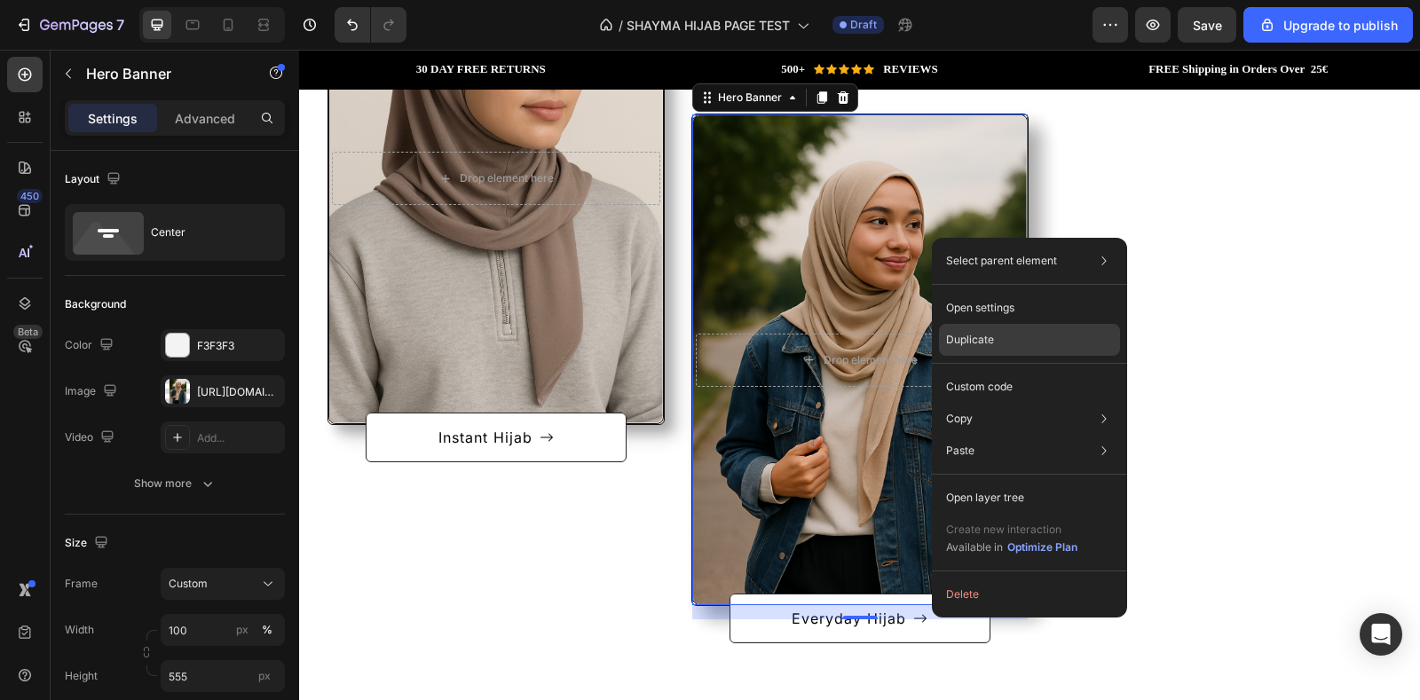
drag, startPoint x: 959, startPoint y: 334, endPoint x: 714, endPoint y: 99, distance: 339.6
click at [959, 334] on p "Duplicate" at bounding box center [970, 340] width 48 height 16
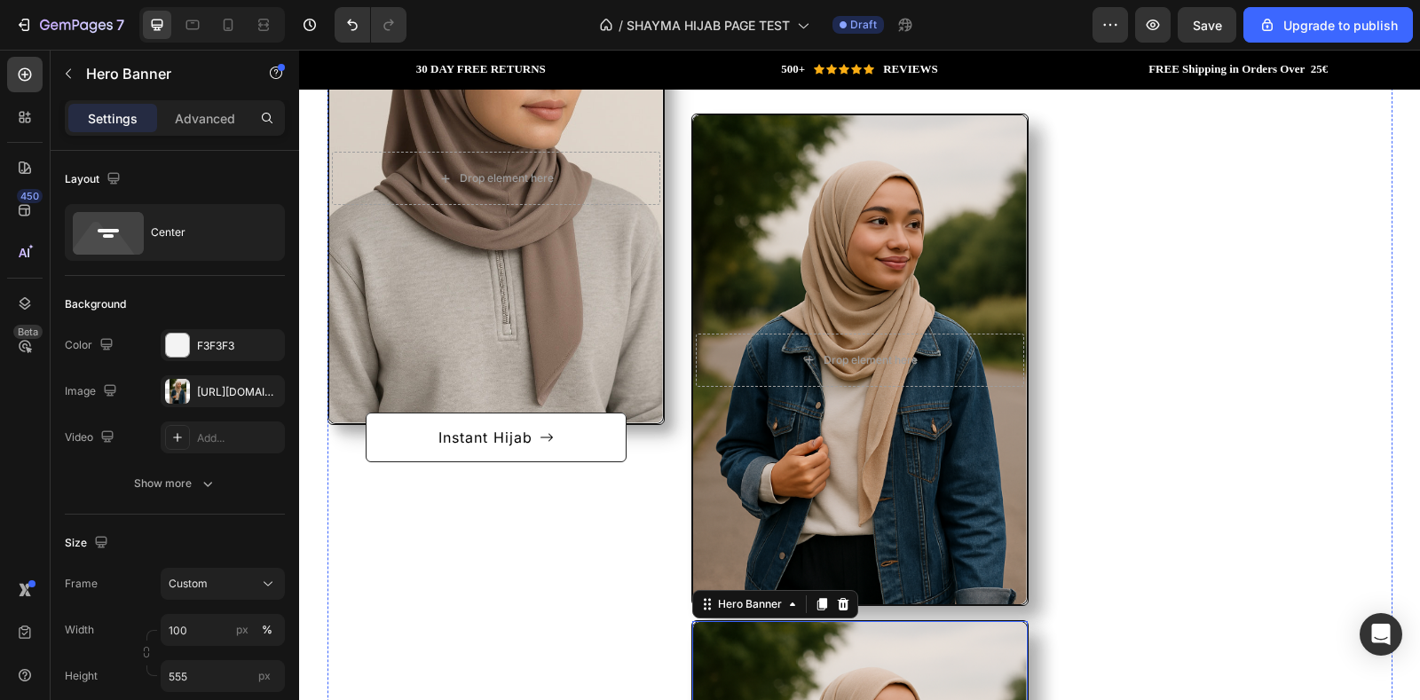
scroll to position [1626, 0]
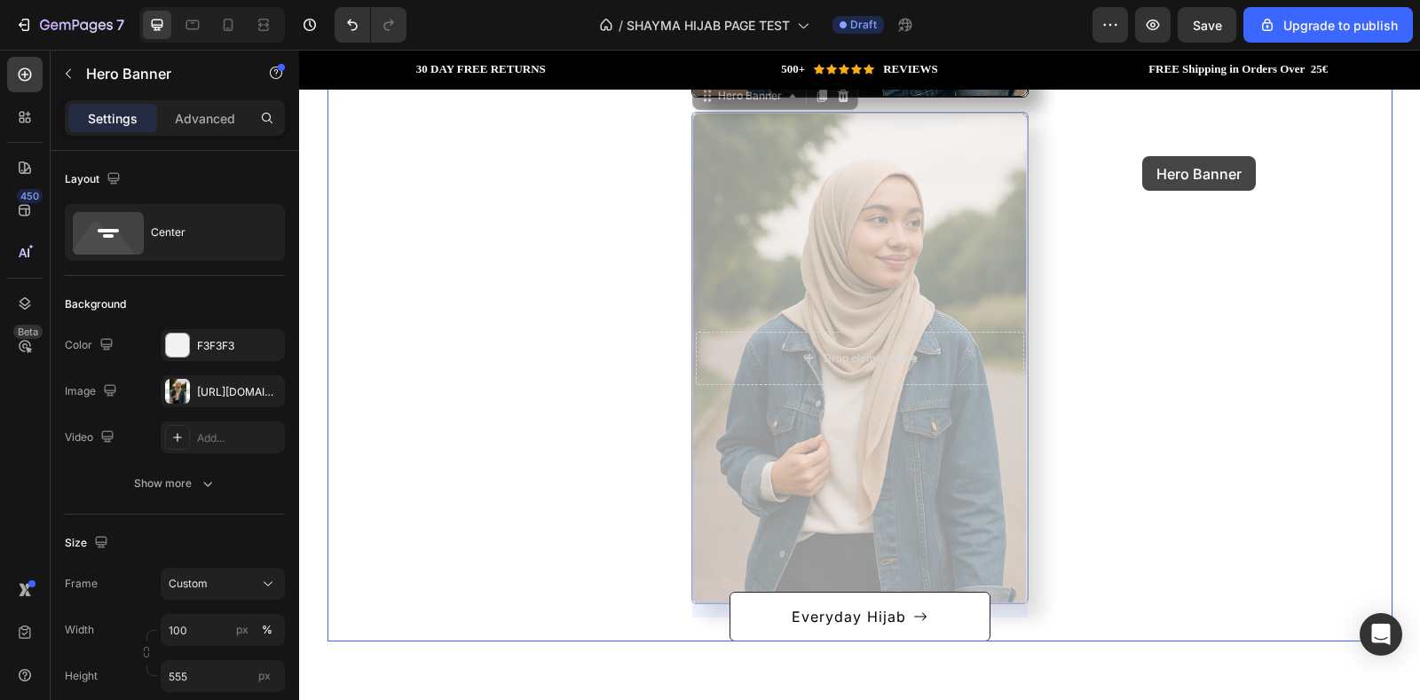
drag, startPoint x: 962, startPoint y: 309, endPoint x: 1142, endPoint y: 156, distance: 236.2
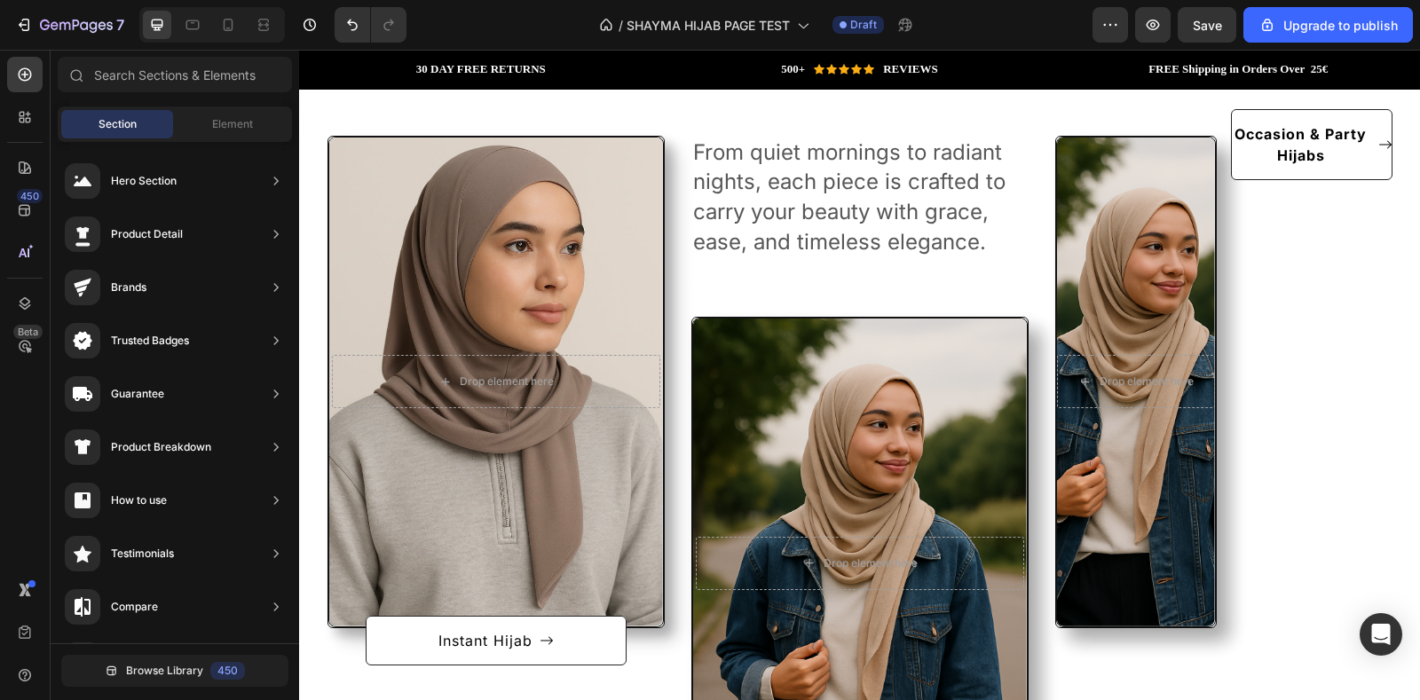
scroll to position [920, 0]
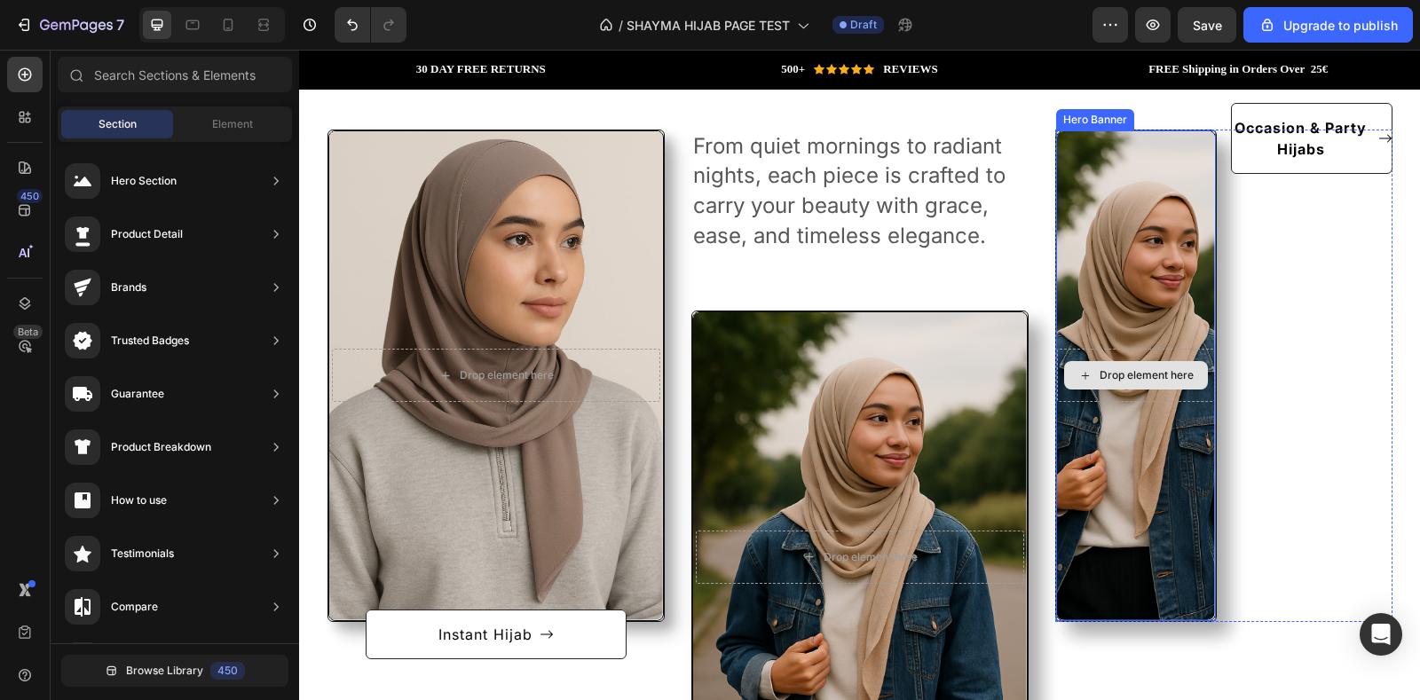
click at [1122, 364] on div "Drop element here" at bounding box center [1136, 375] width 144 height 28
click at [1122, 369] on div "Drop element here" at bounding box center [1147, 375] width 94 height 14
click at [1188, 283] on div "Overlay" at bounding box center [1136, 375] width 158 height 489
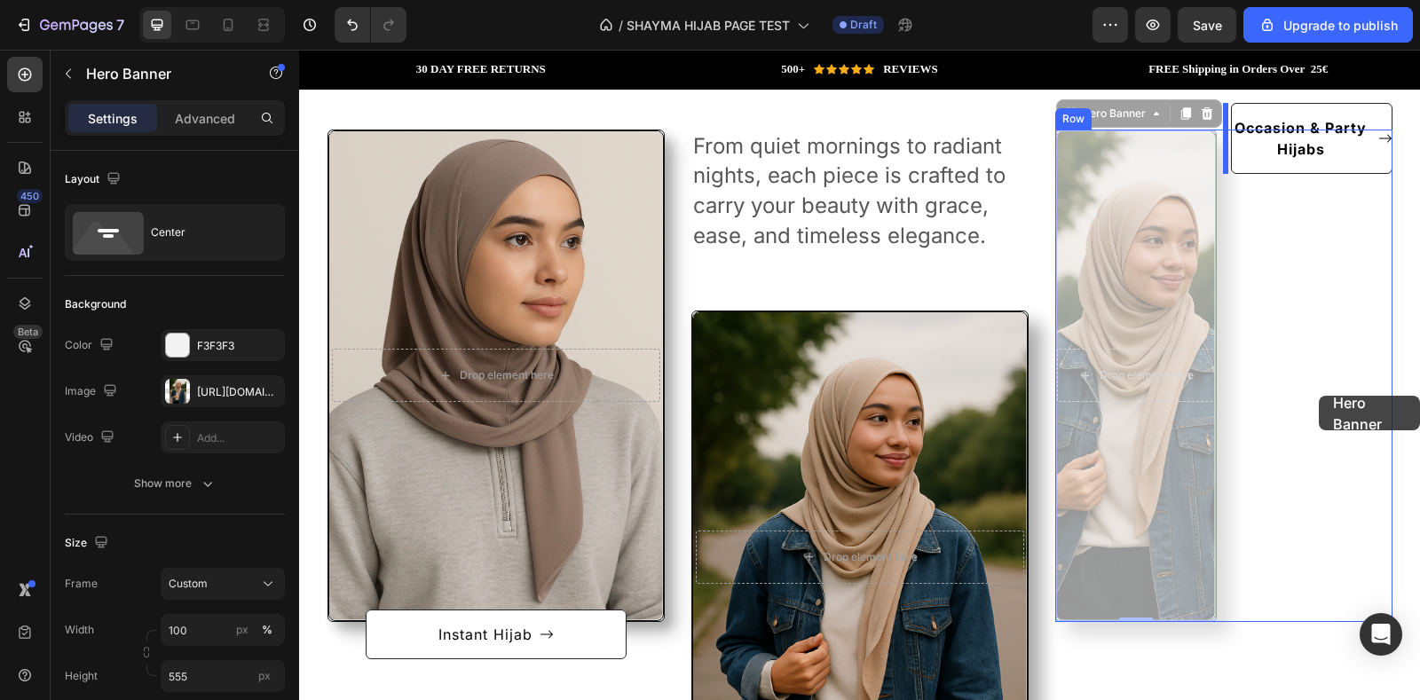
drag, startPoint x: 1207, startPoint y: 422, endPoint x: 1319, endPoint y: 396, distance: 115.0
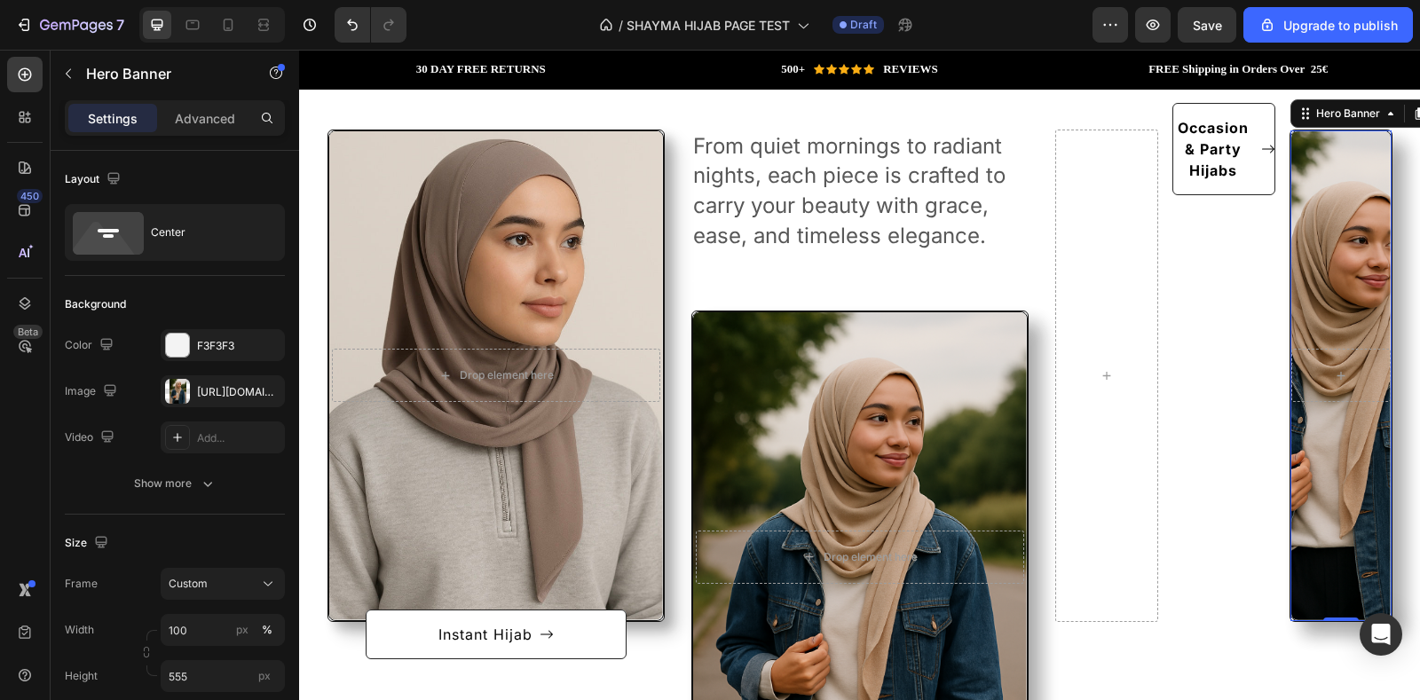
click at [1299, 297] on div "Overlay" at bounding box center [1340, 375] width 99 height 489
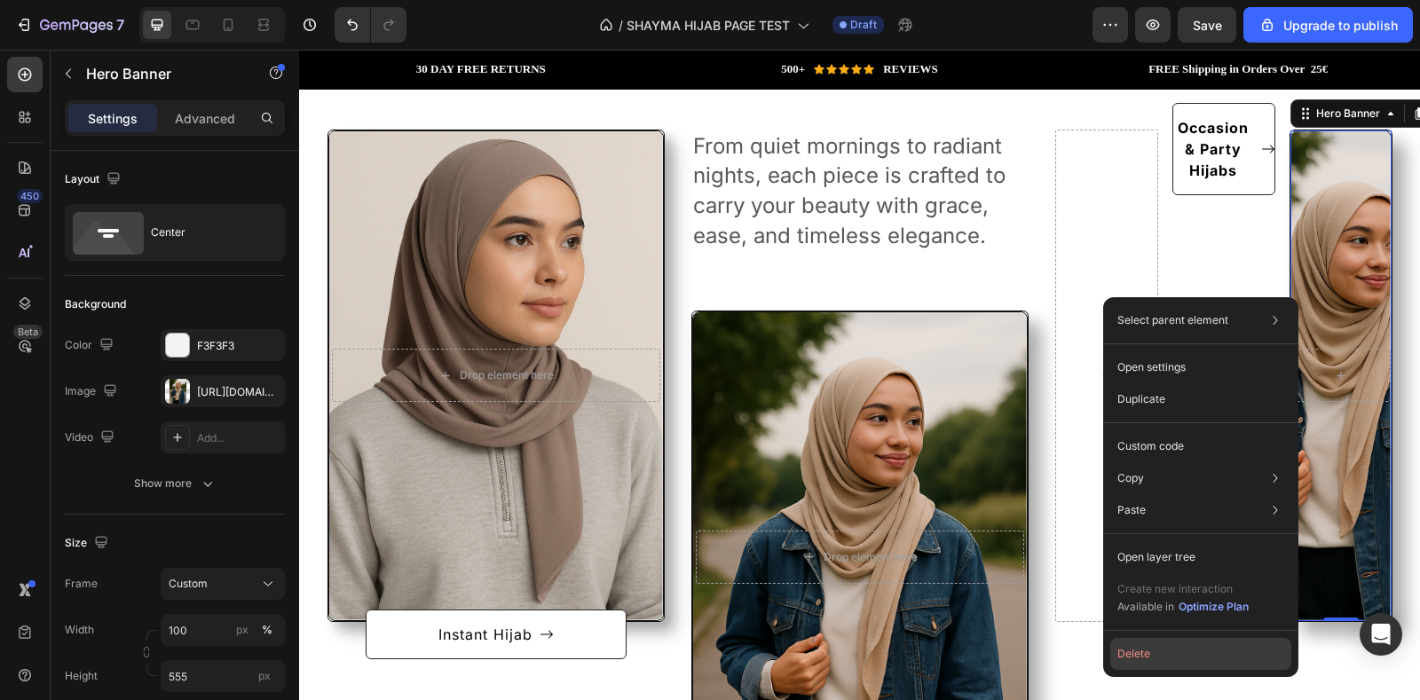
click at [1138, 651] on button "Delete" at bounding box center [1200, 654] width 181 height 32
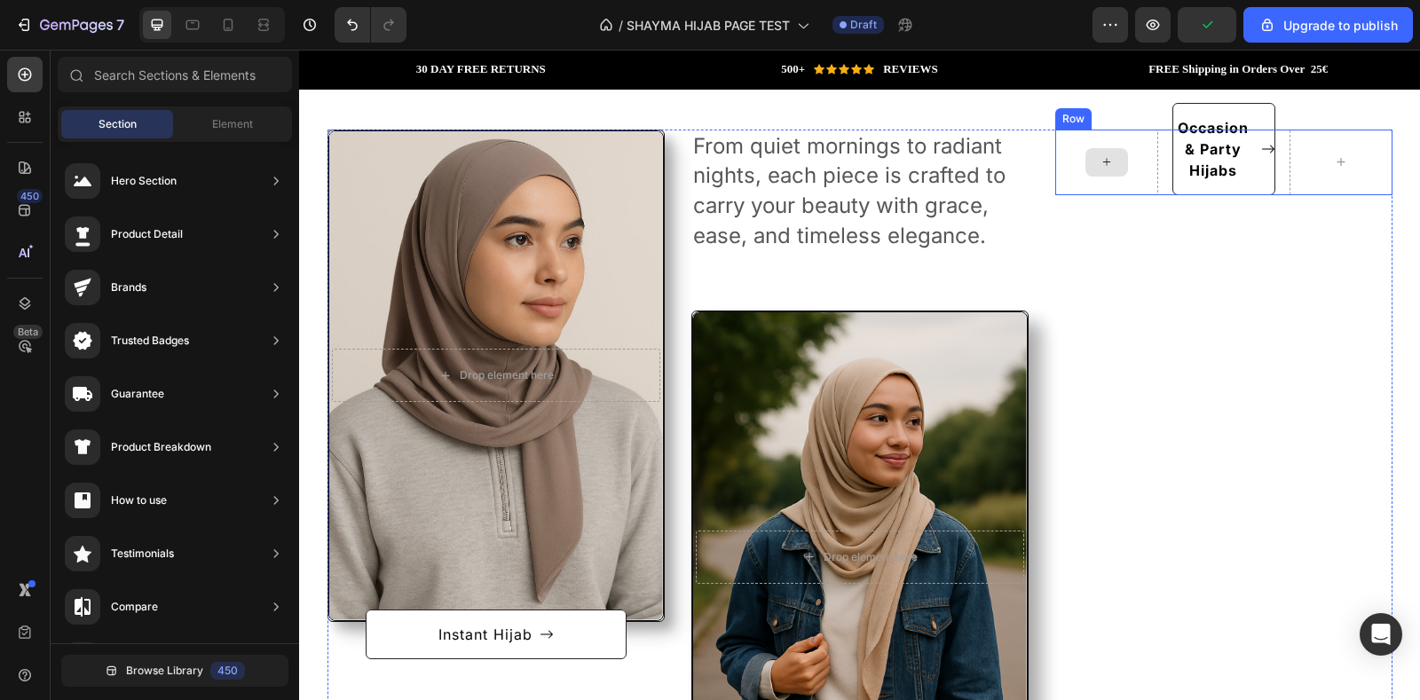
click at [1123, 162] on div at bounding box center [1106, 163] width 103 height 66
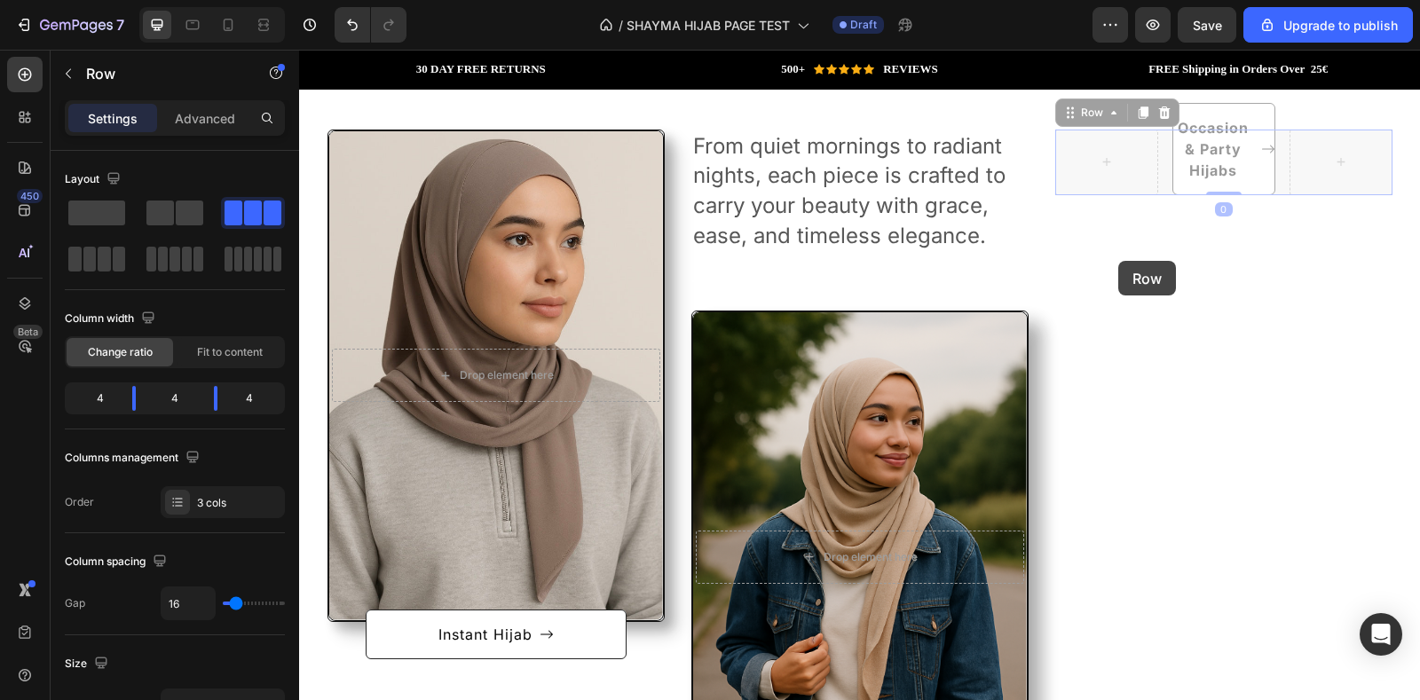
drag, startPoint x: 1121, startPoint y: 194, endPoint x: 1118, endPoint y: 261, distance: 66.6
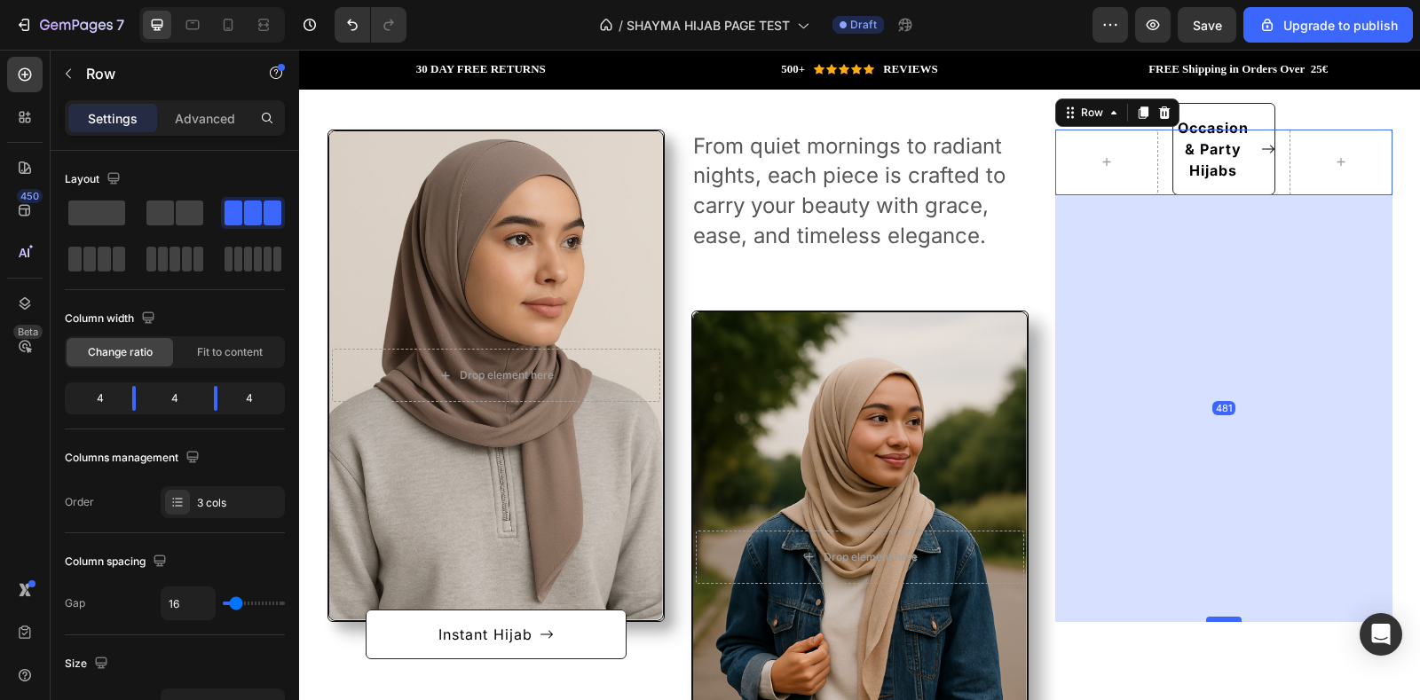
drag, startPoint x: 1217, startPoint y: 193, endPoint x: 1227, endPoint y: 620, distance: 427.0
click at [1227, 620] on div at bounding box center [1224, 619] width 36 height 5
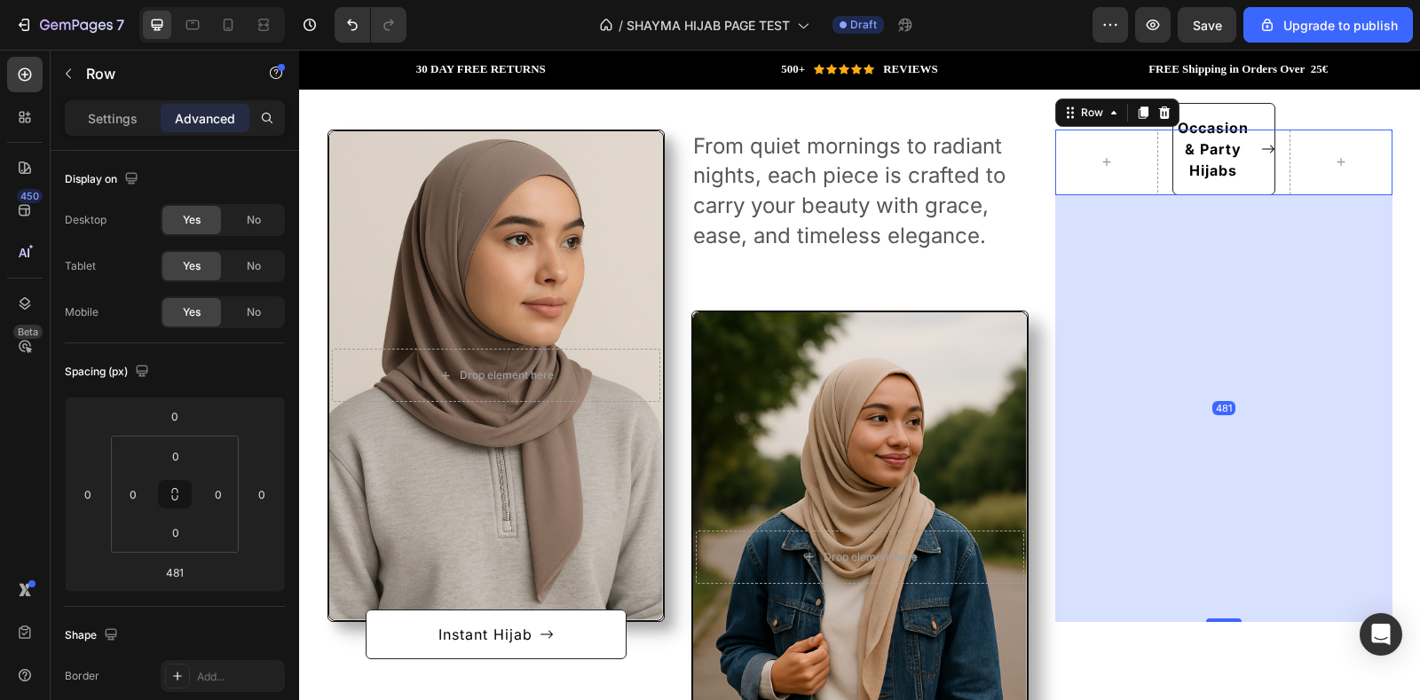
click at [1267, 368] on div "481" at bounding box center [1223, 408] width 337 height 427
click at [1157, 339] on div "481" at bounding box center [1223, 408] width 337 height 427
drag, startPoint x: 1216, startPoint y: 304, endPoint x: 1172, endPoint y: 341, distance: 56.7
click at [1172, 341] on div "481" at bounding box center [1223, 408] width 337 height 427
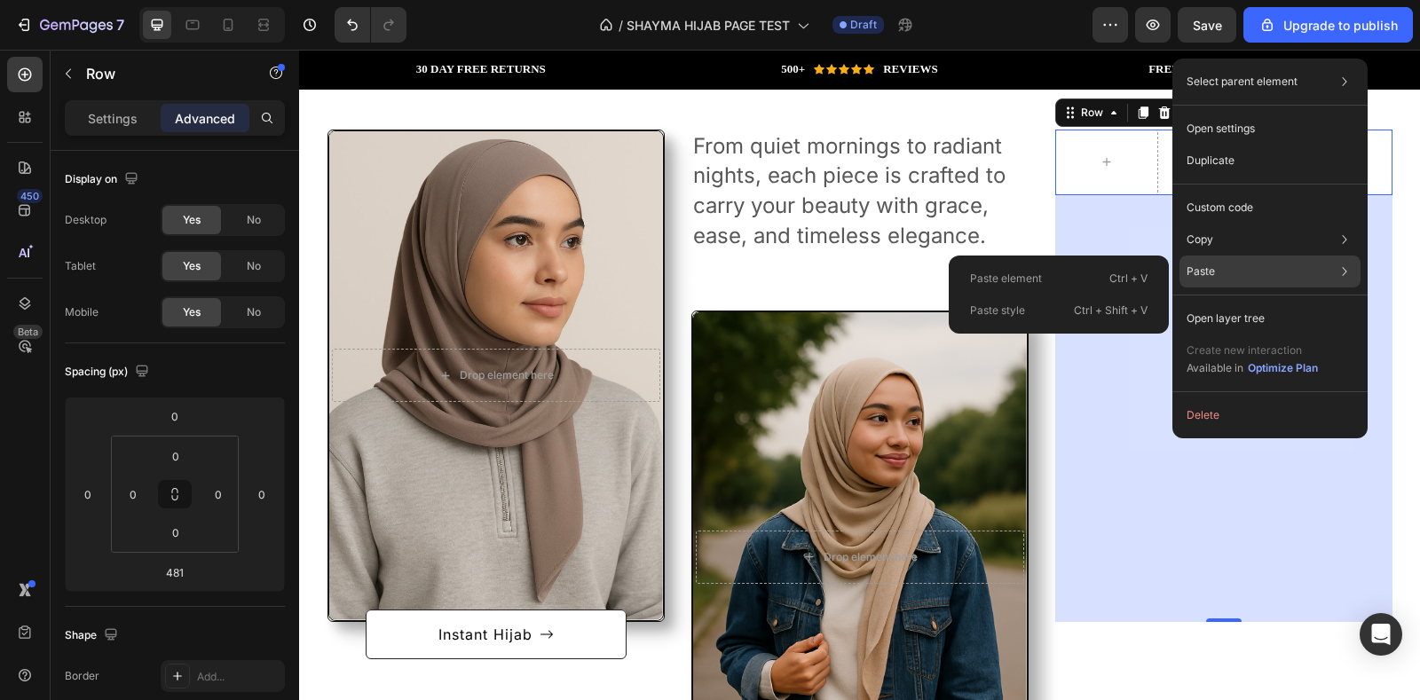
click at [1220, 303] on div "Paste Paste element Ctrl + V Paste style Ctrl + Shift + V" at bounding box center [1270, 319] width 181 height 32
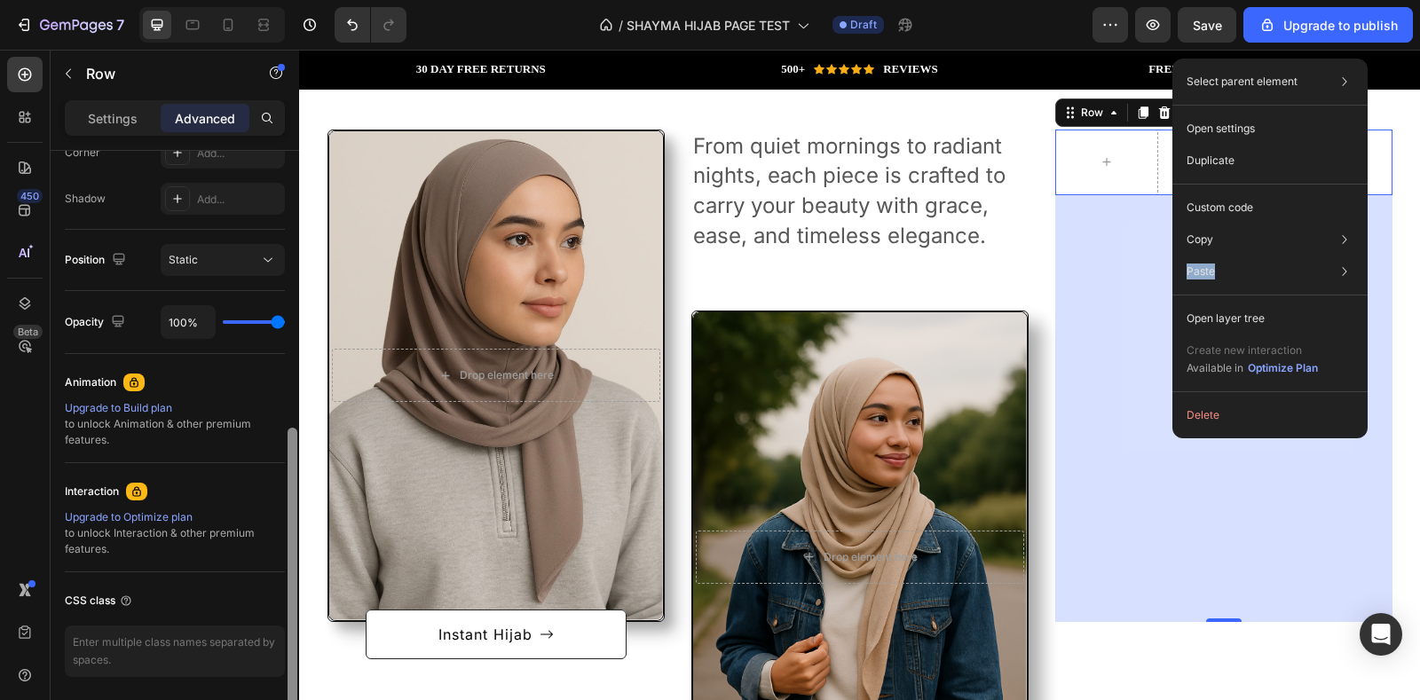
scroll to position [632, 0]
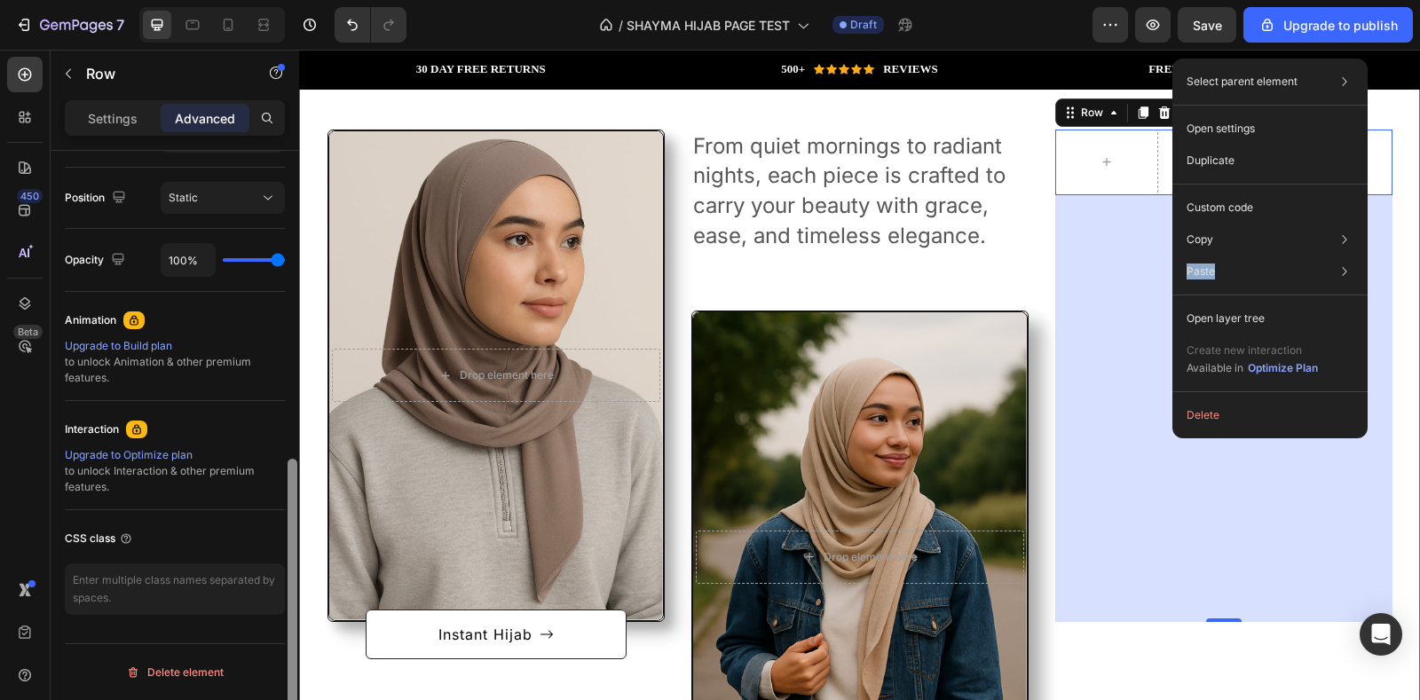
drag, startPoint x: 590, startPoint y: 339, endPoint x: 302, endPoint y: 693, distance: 456.8
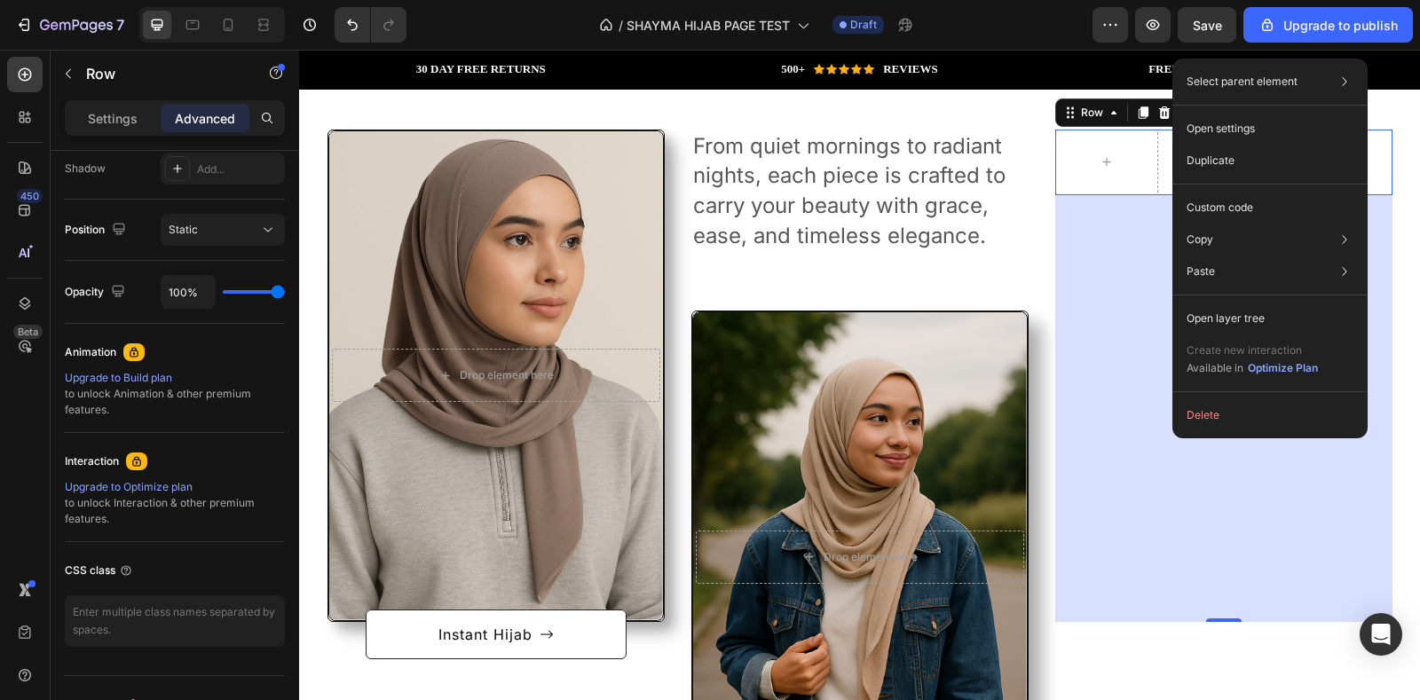
scroll to position [0, 0]
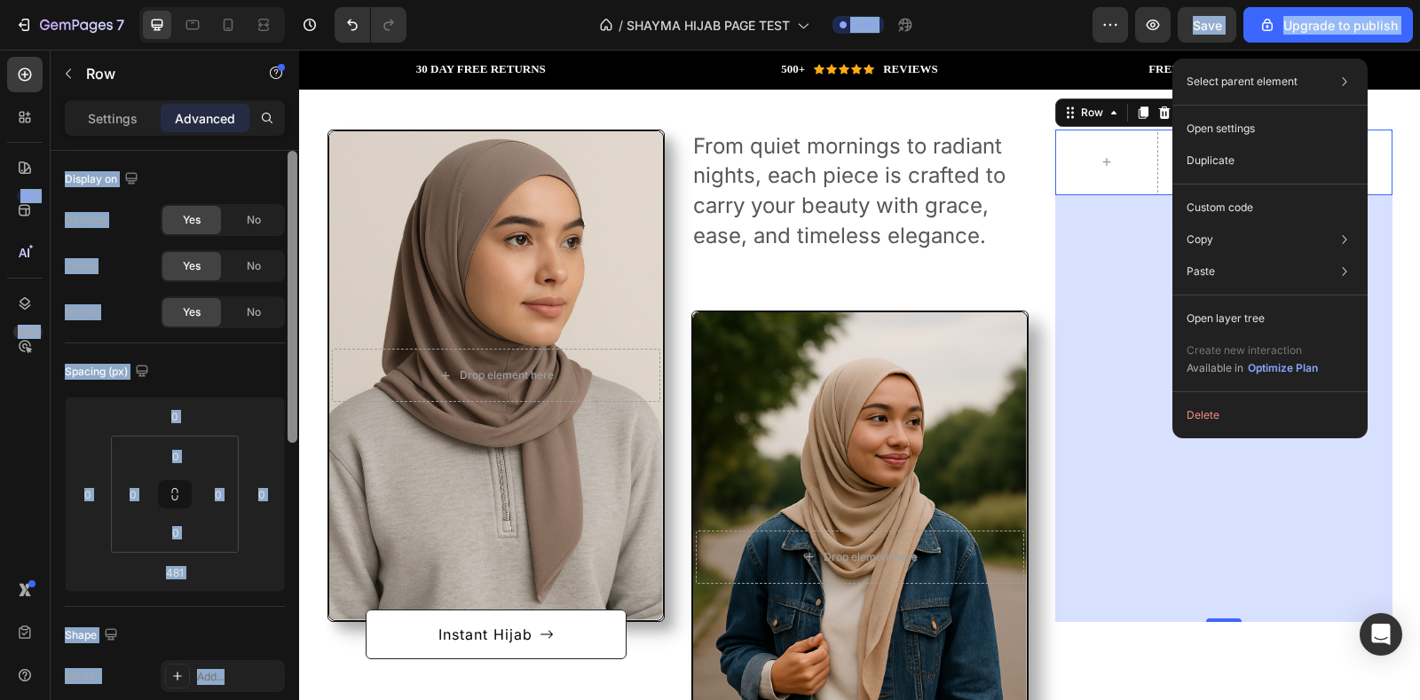
drag, startPoint x: 298, startPoint y: 178, endPoint x: 278, endPoint y: 32, distance: 147.0
click at [278, 0] on div "7 / SHAYMA HIJAB PAGE TEST Draft Preview Save Upgrade to publish 450 Beta Secti…" at bounding box center [710, 0] width 1420 height 0
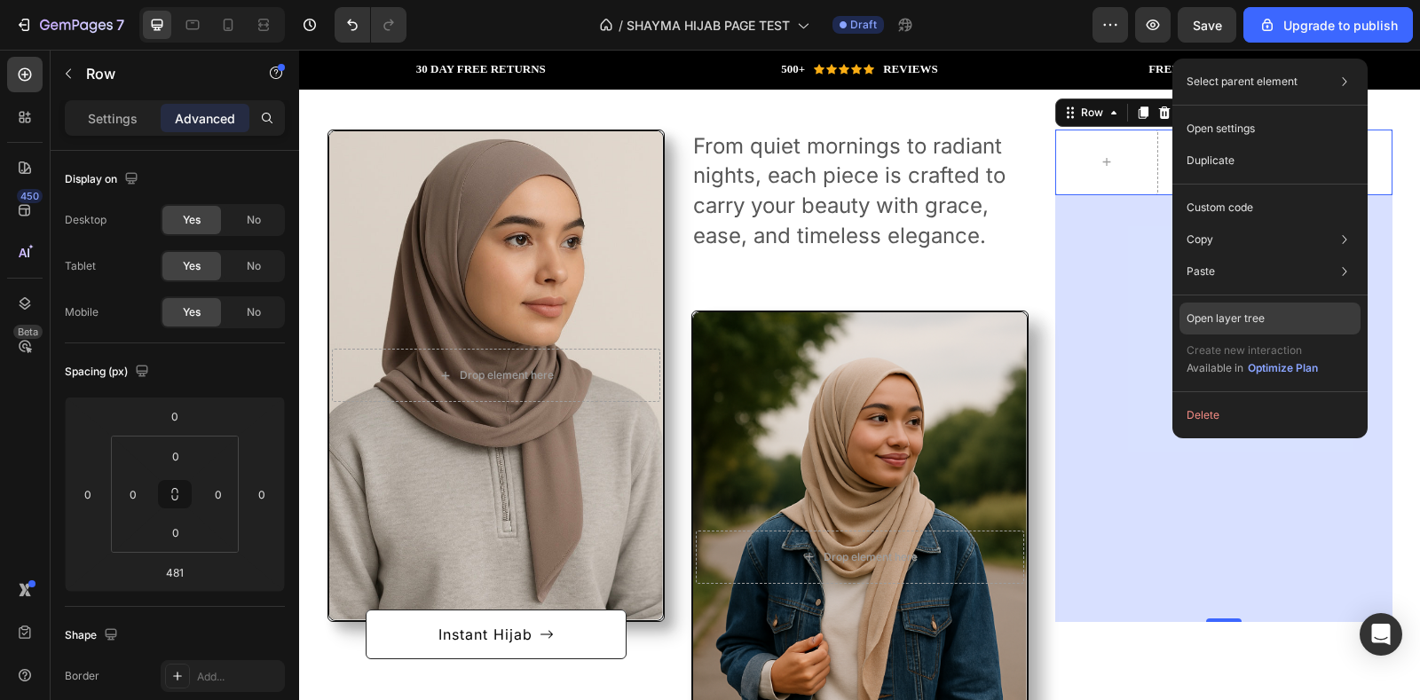
click at [1285, 319] on div "Open layer tree" at bounding box center [1270, 319] width 181 height 32
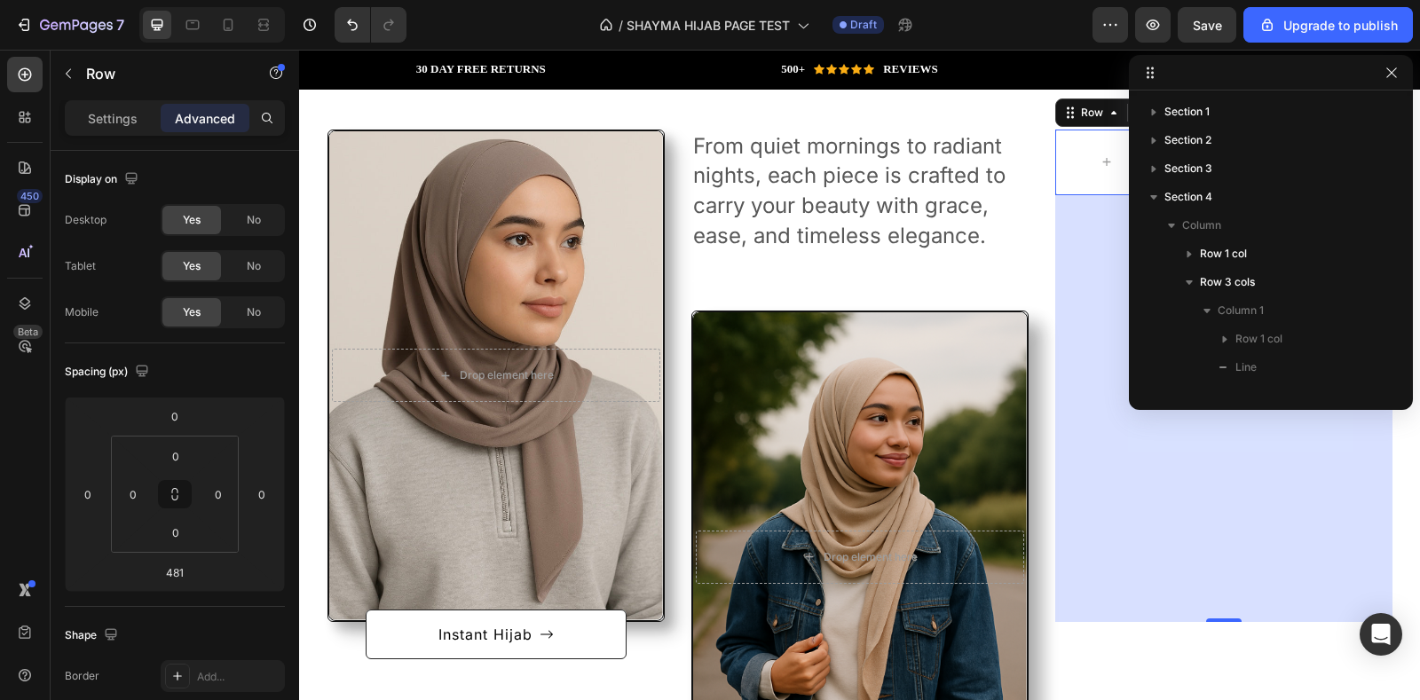
scroll to position [360, 0]
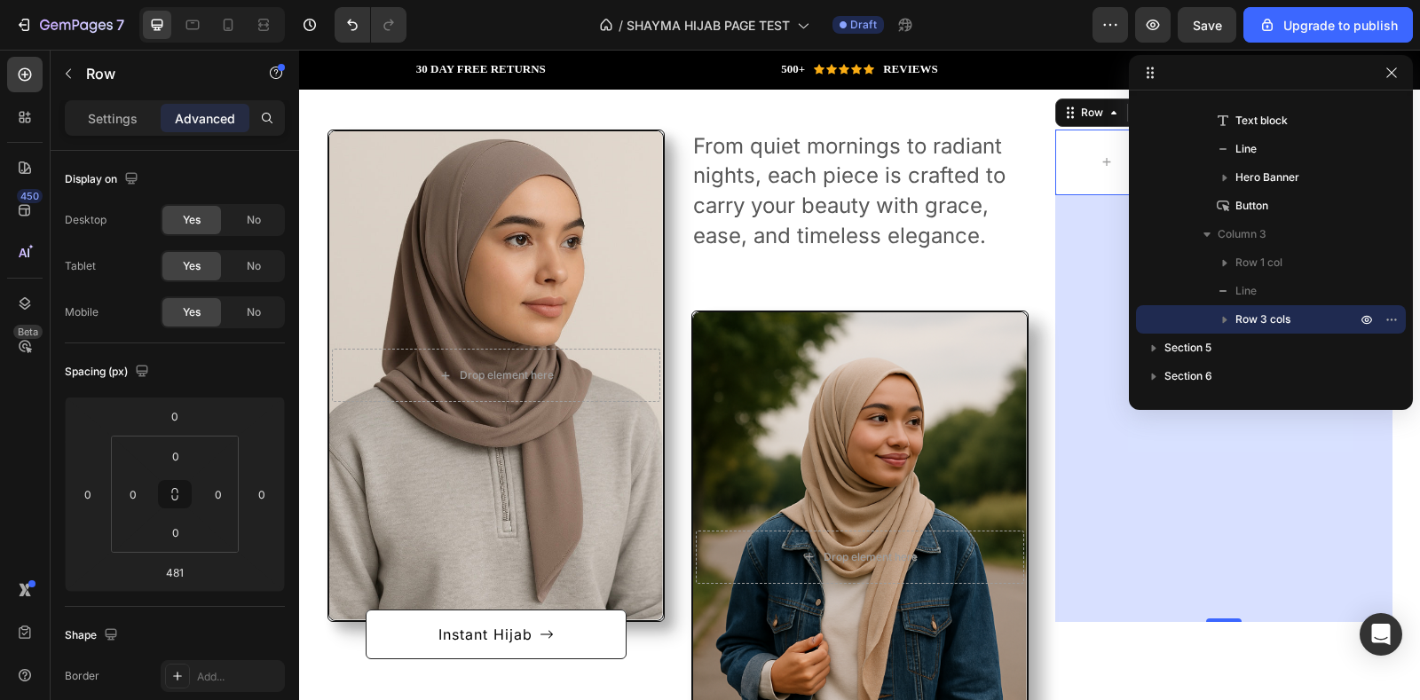
click at [1161, 427] on div "481" at bounding box center [1223, 408] width 337 height 427
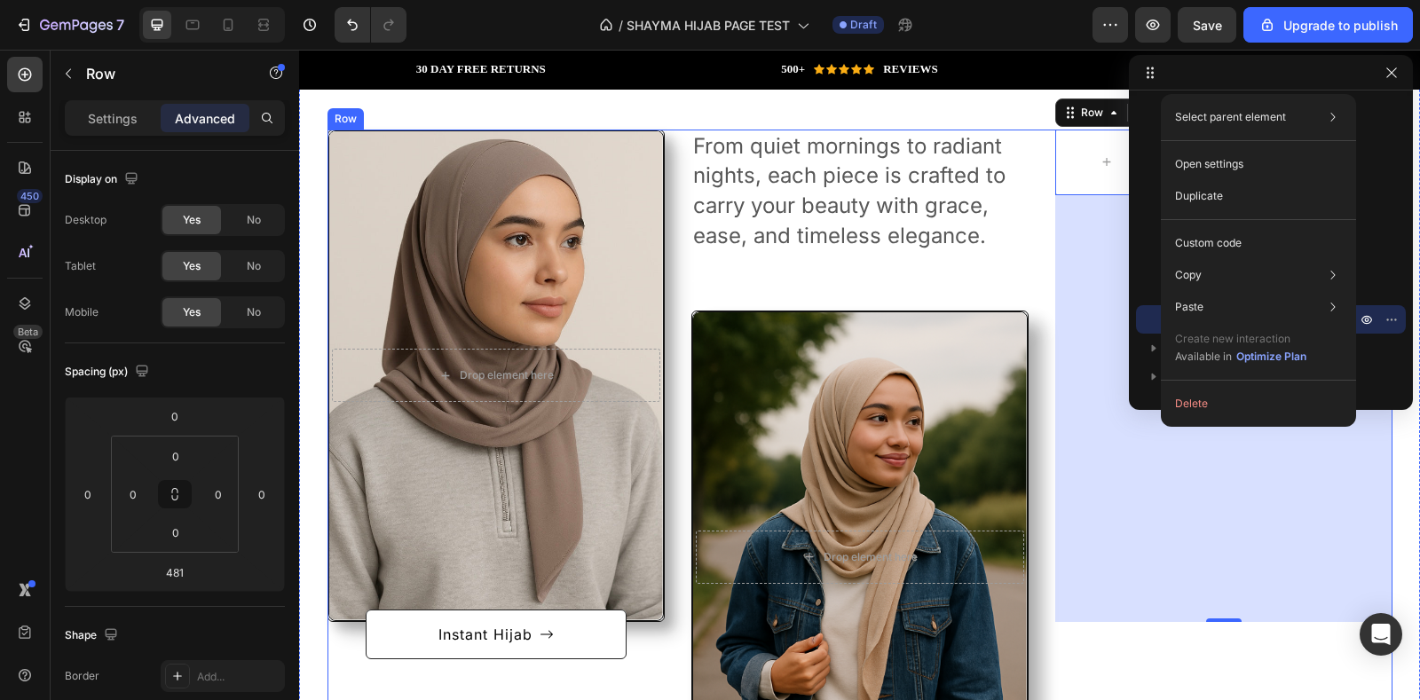
click at [1040, 375] on div "After a long time of molding and crafting, our high-class ceramics, I always ha…" at bounding box center [860, 485] width 1065 height 711
click at [1059, 315] on div "After a long time of molding and crafting, our high-class ceramics, I always ha…" at bounding box center [1223, 485] width 337 height 711
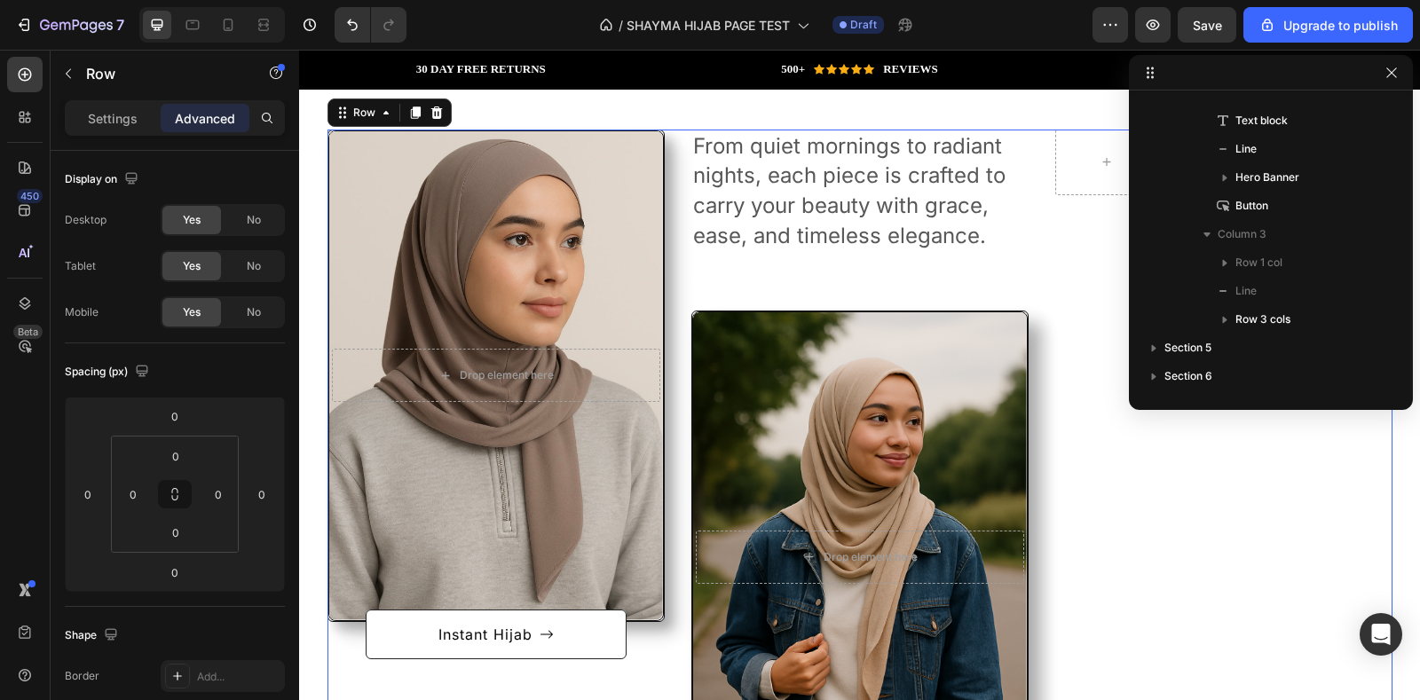
scroll to position [51, 0]
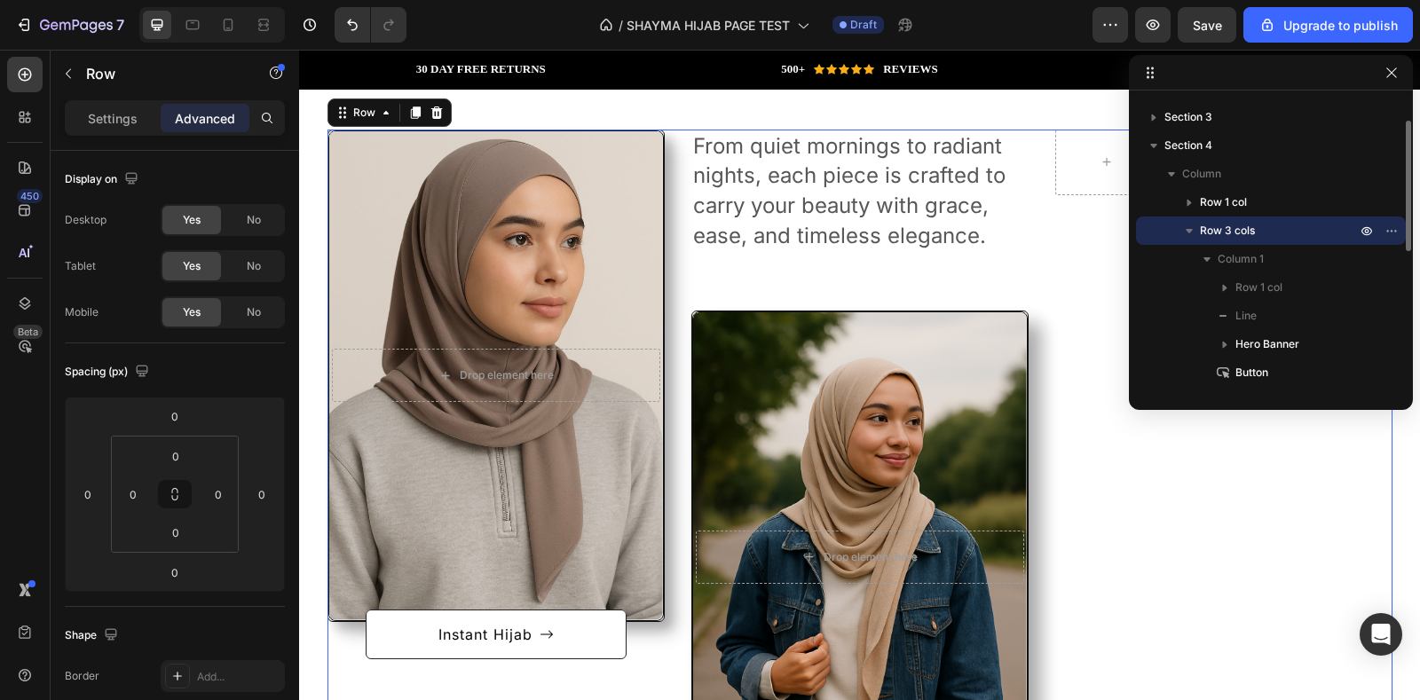
click at [1070, 272] on div "After a long time of molding and crafting, our high-class ceramics, I always ha…" at bounding box center [1223, 485] width 337 height 711
click at [1397, 75] on icon "button" at bounding box center [1392, 75] width 14 height 14
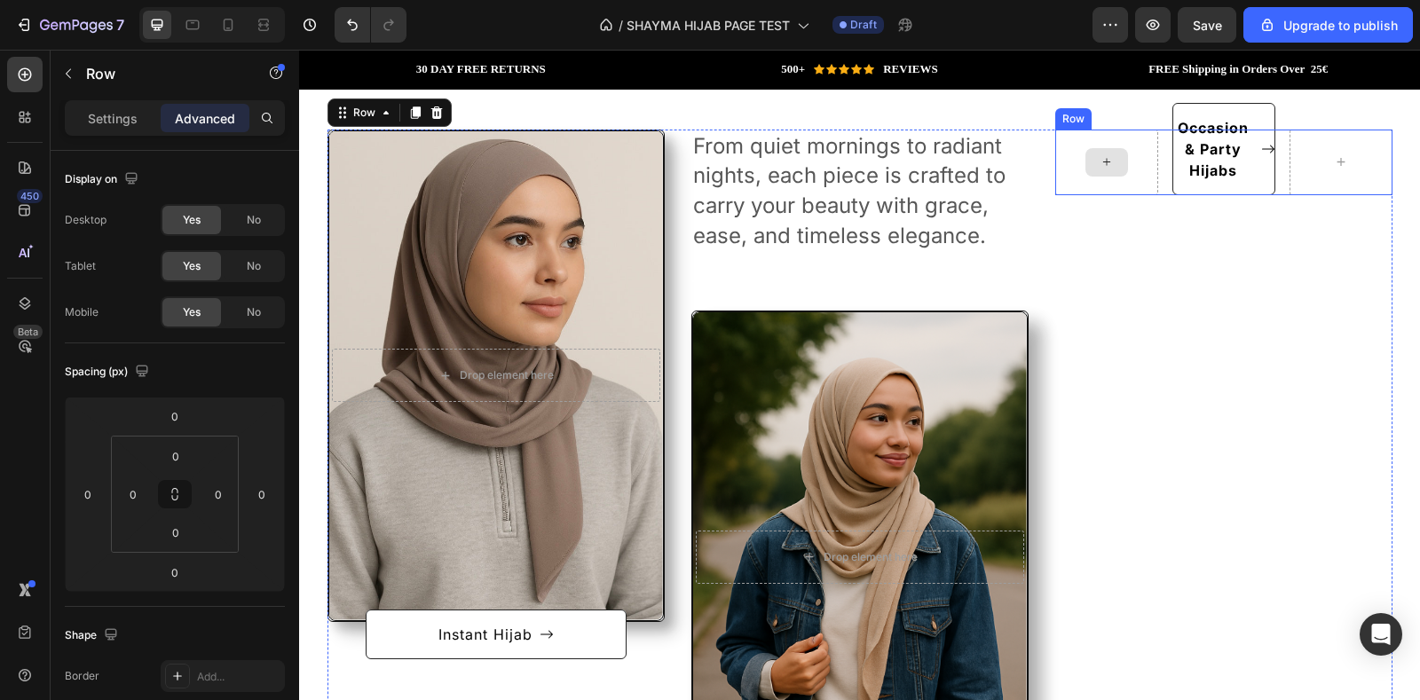
click at [1112, 156] on div at bounding box center [1107, 162] width 43 height 28
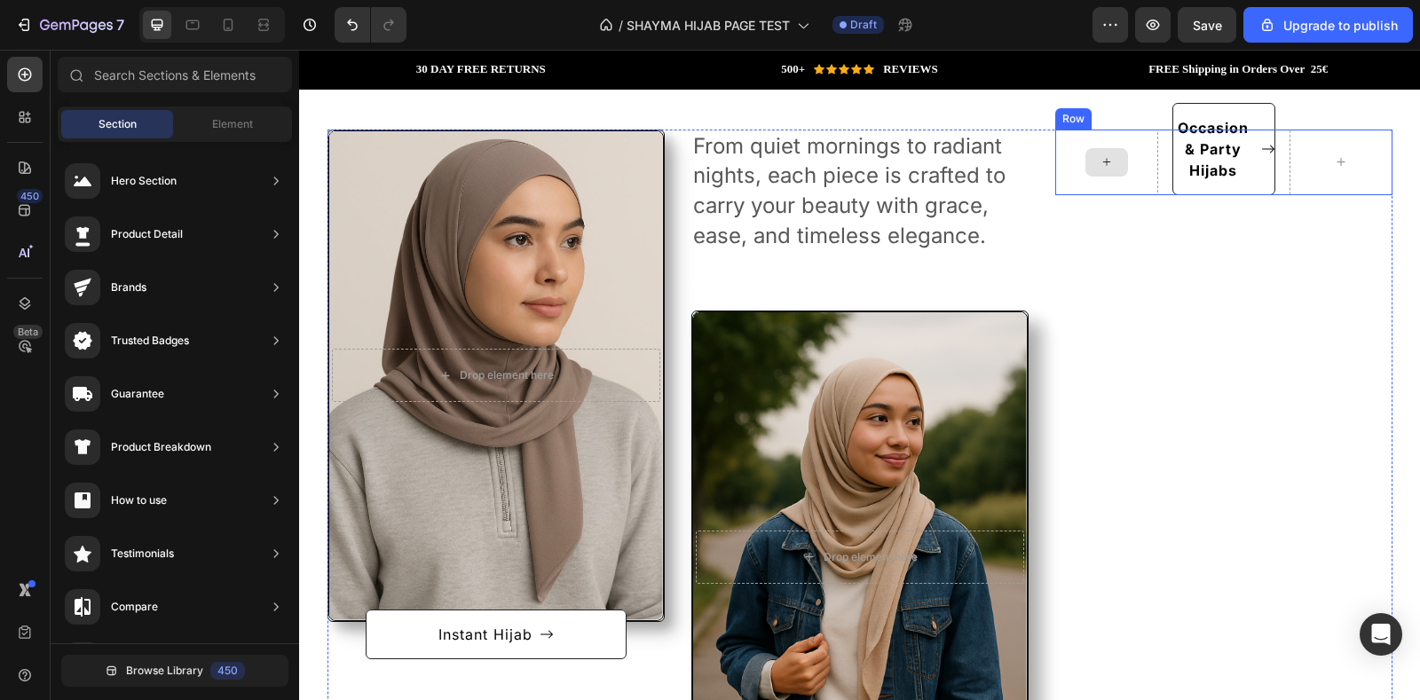
click at [1100, 165] on icon at bounding box center [1107, 161] width 14 height 15
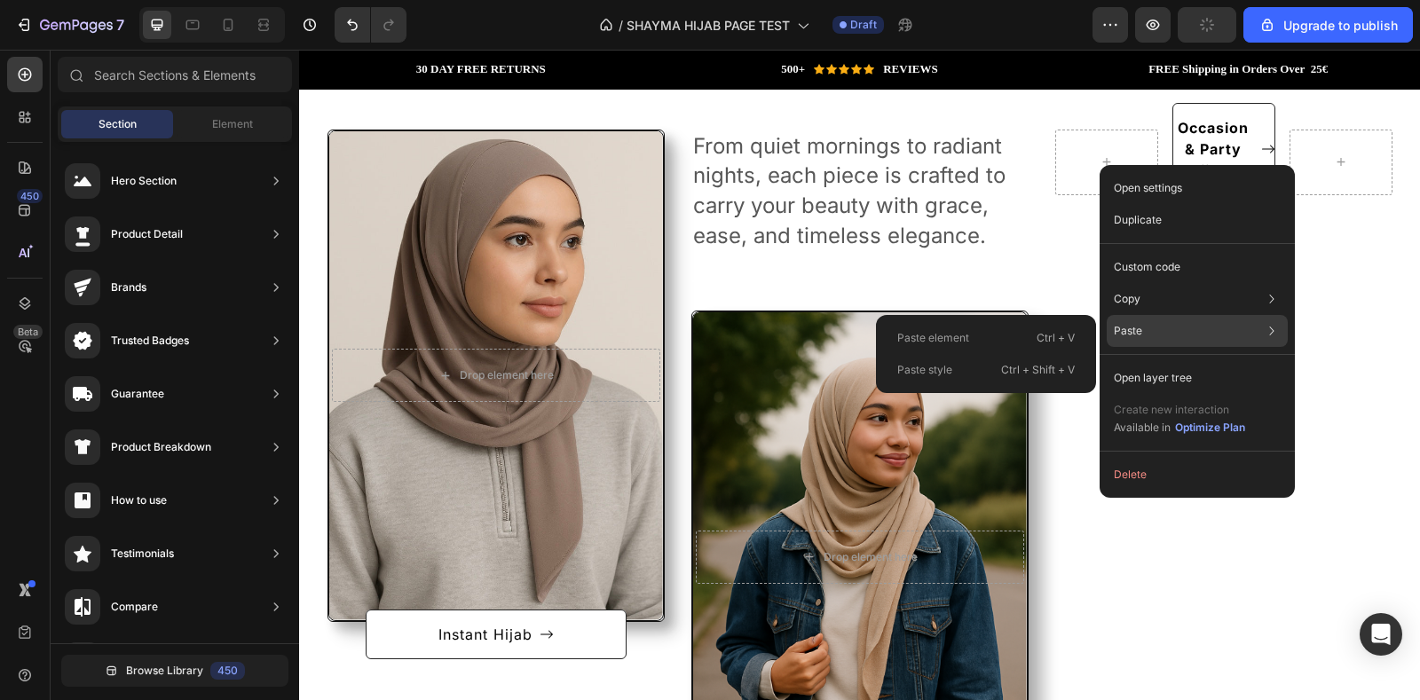
click at [1164, 362] on div "Paste Paste element Ctrl + V Paste style Ctrl + Shift + V" at bounding box center [1197, 378] width 181 height 32
click at [1133, 362] on div "Paste Paste element Ctrl + V Paste style Ctrl + Shift + V" at bounding box center [1197, 378] width 181 height 32
drag, startPoint x: 1053, startPoint y: 337, endPoint x: 754, endPoint y: 288, distance: 303.2
click at [1053, 354] on div "Paste element Ctrl + V" at bounding box center [986, 370] width 206 height 32
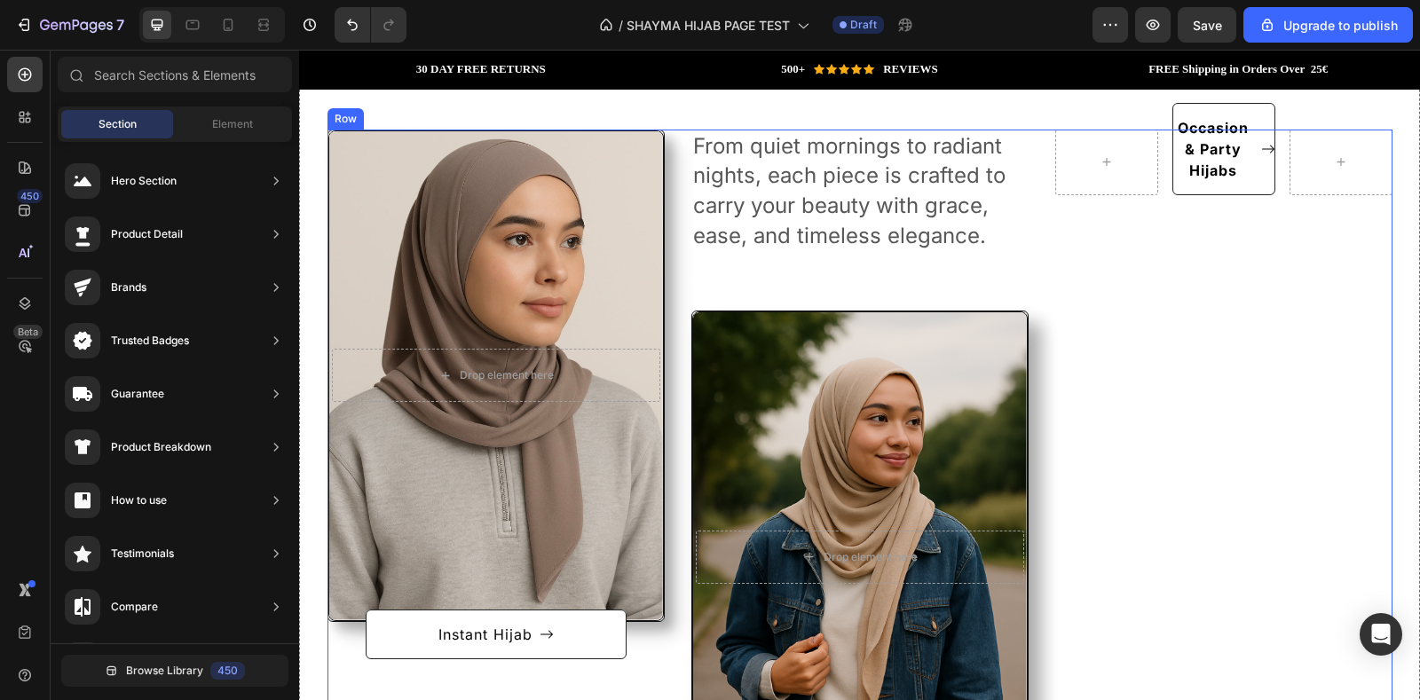
click at [1191, 311] on div "After a long time of molding and crafting, our high-class ceramics, I always ha…" at bounding box center [1223, 485] width 337 height 711
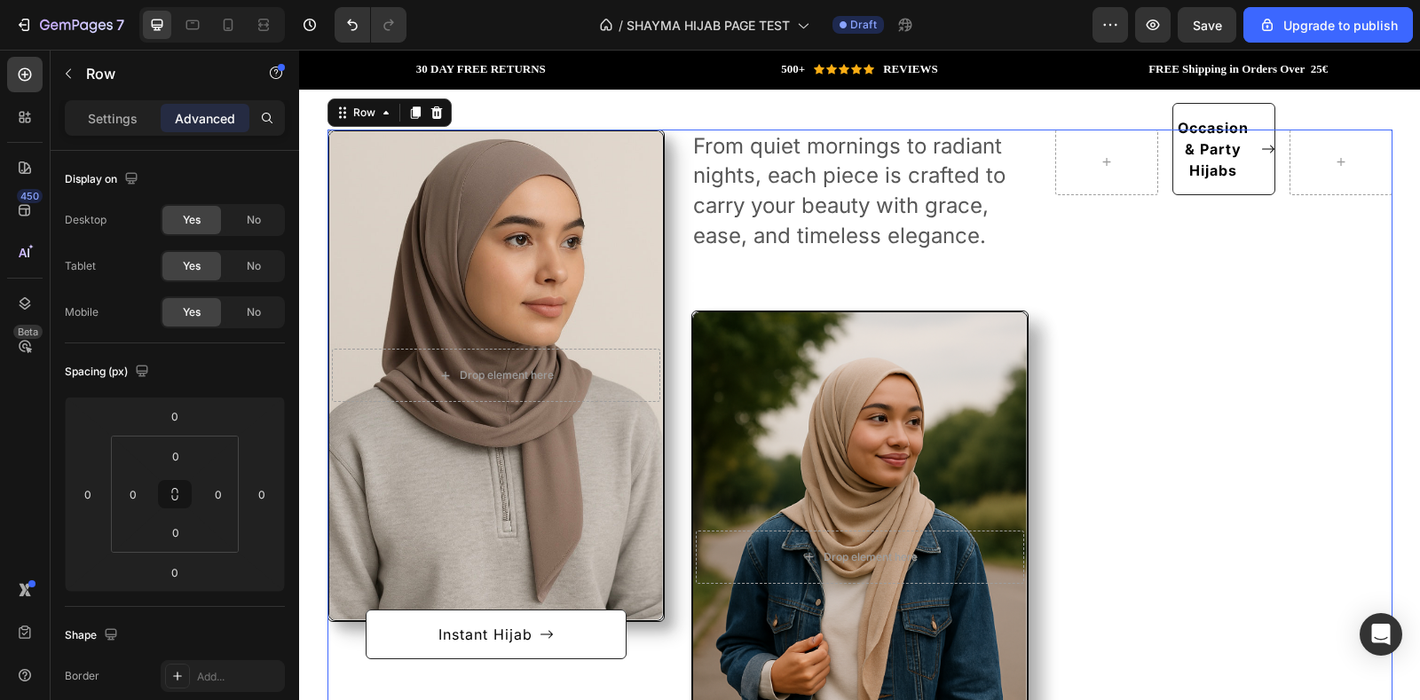
click at [1144, 329] on div "After a long time of molding and crafting, our high-class ceramics, I always ha…" at bounding box center [1223, 485] width 337 height 711
click at [1143, 329] on div "After a long time of molding and crafting, our high-class ceramics, I always ha…" at bounding box center [1223, 485] width 337 height 711
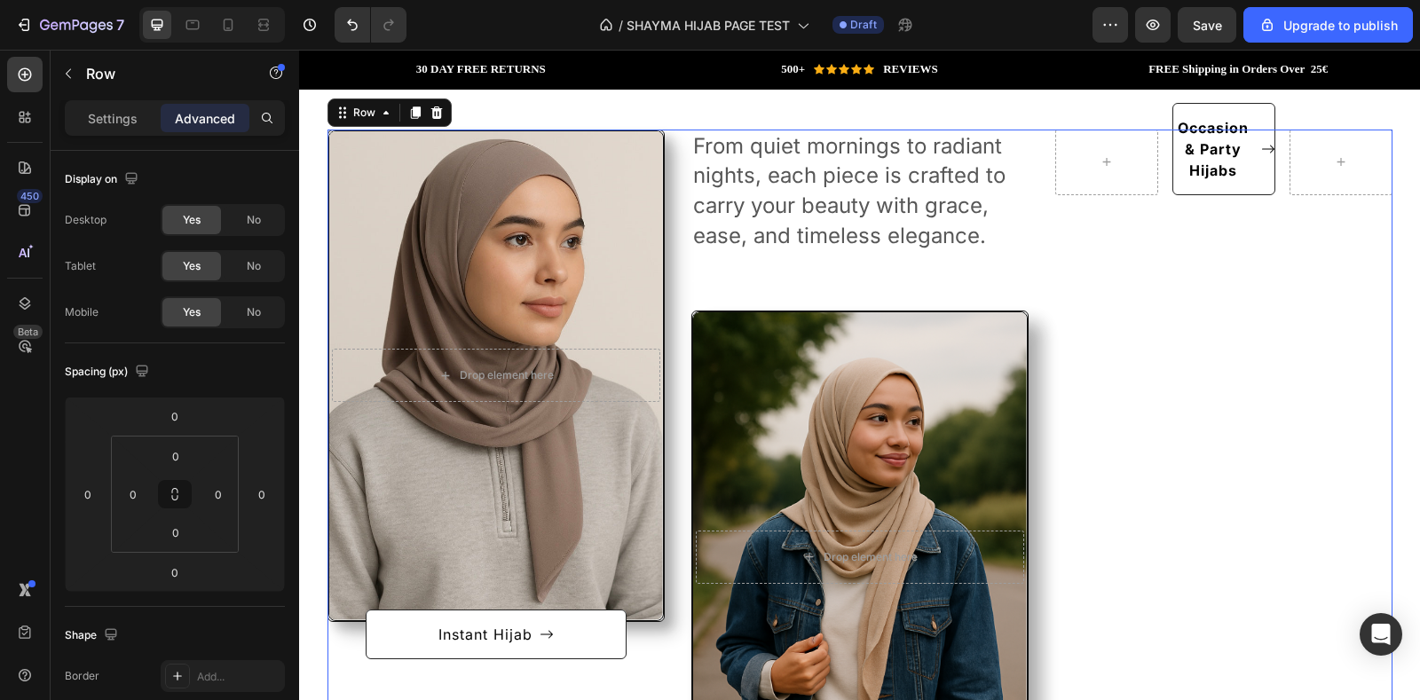
click at [1143, 329] on div "After a long time of molding and crafting, our high-class ceramics, I always ha…" at bounding box center [1223, 485] width 337 height 711
click at [52, 20] on icon "button" at bounding box center [76, 26] width 73 height 15
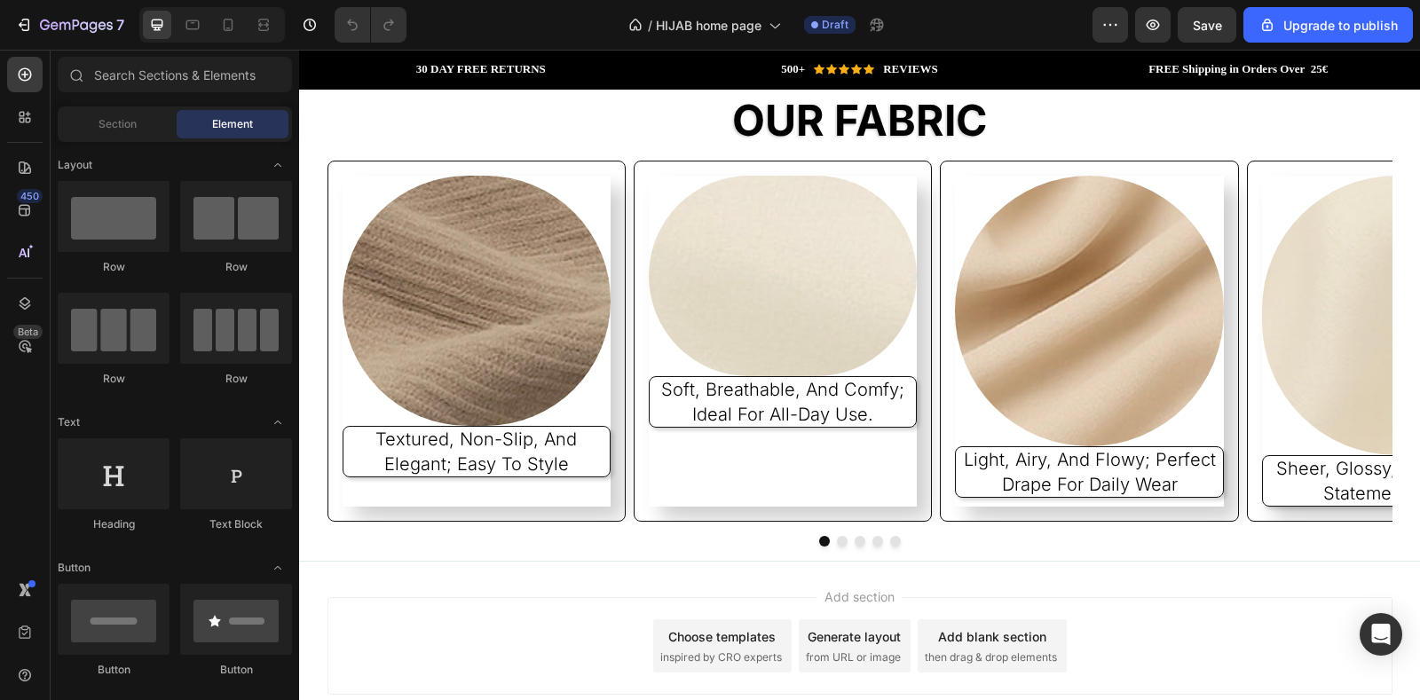
scroll to position [2962, 0]
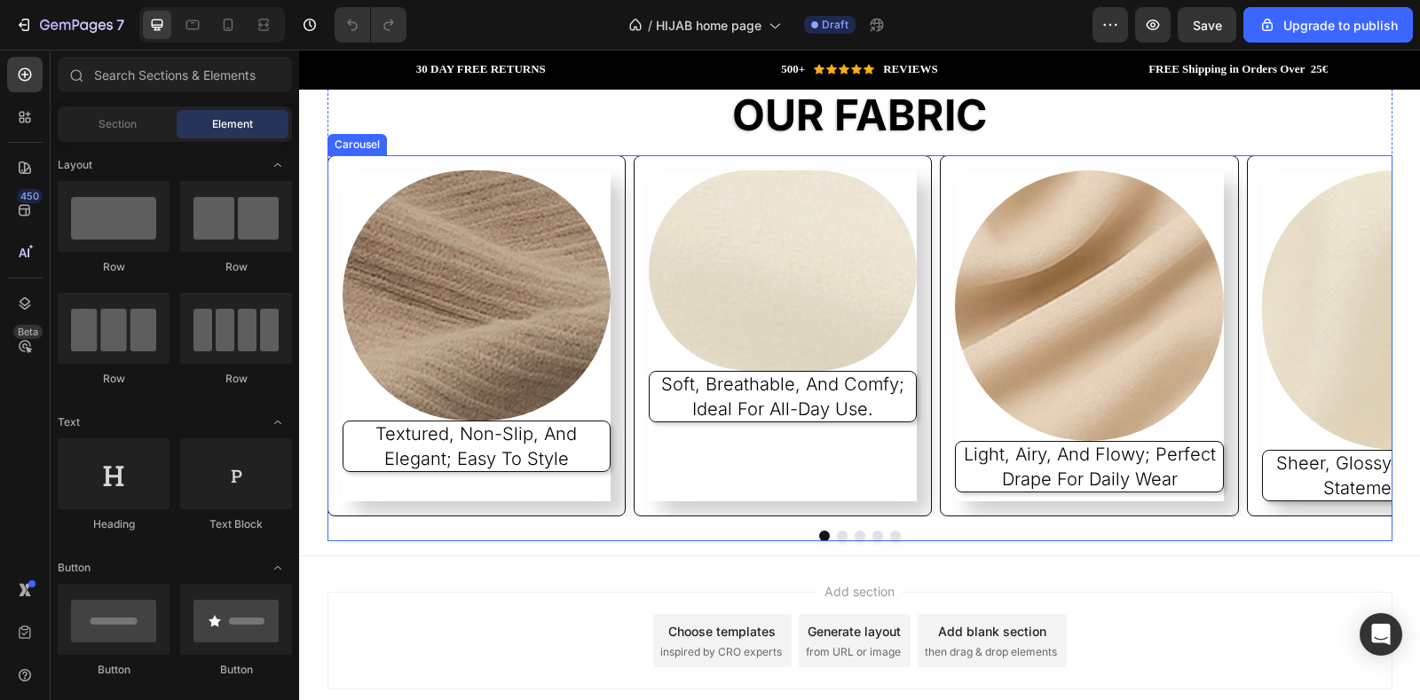
drag, startPoint x: 1298, startPoint y: 328, endPoint x: 1274, endPoint y: 434, distance: 109.2
click at [1298, 328] on icon "Carousel Next Arrow" at bounding box center [1300, 337] width 18 height 18
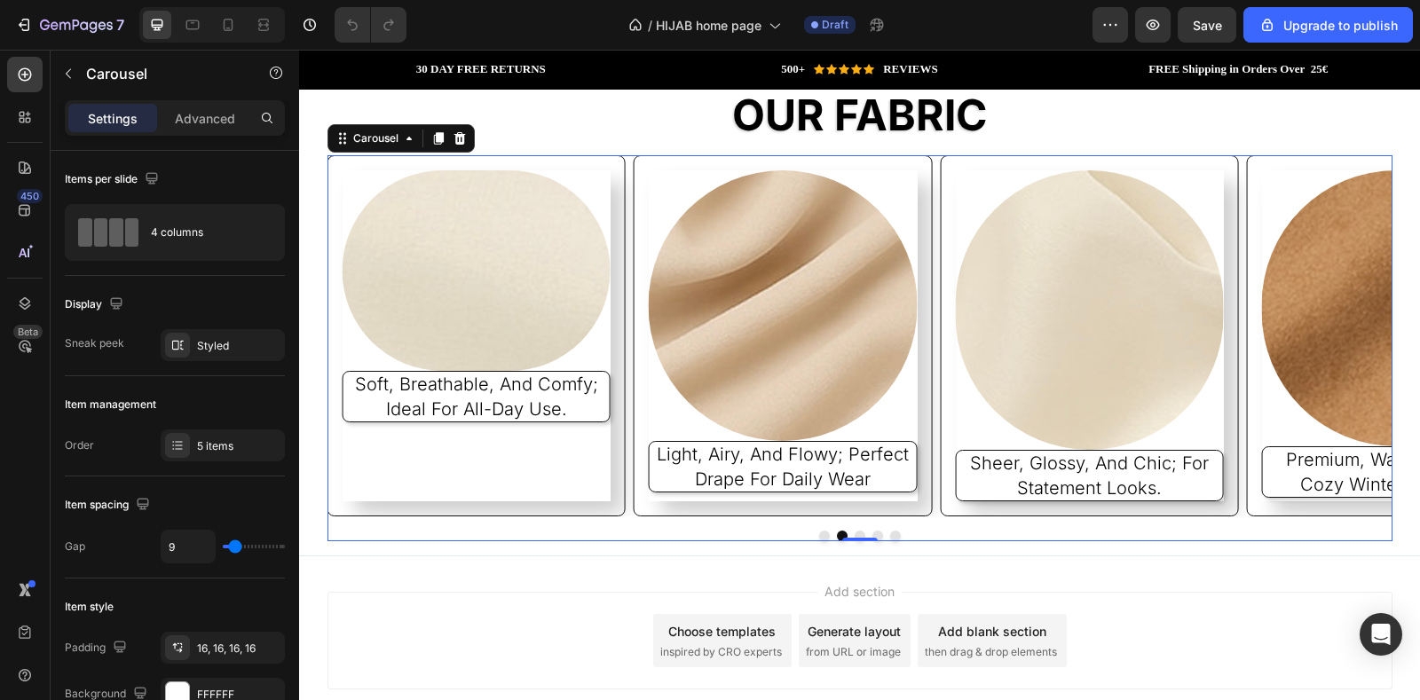
click at [1291, 325] on button "Carousel Next Arrow" at bounding box center [1300, 336] width 46 height 46
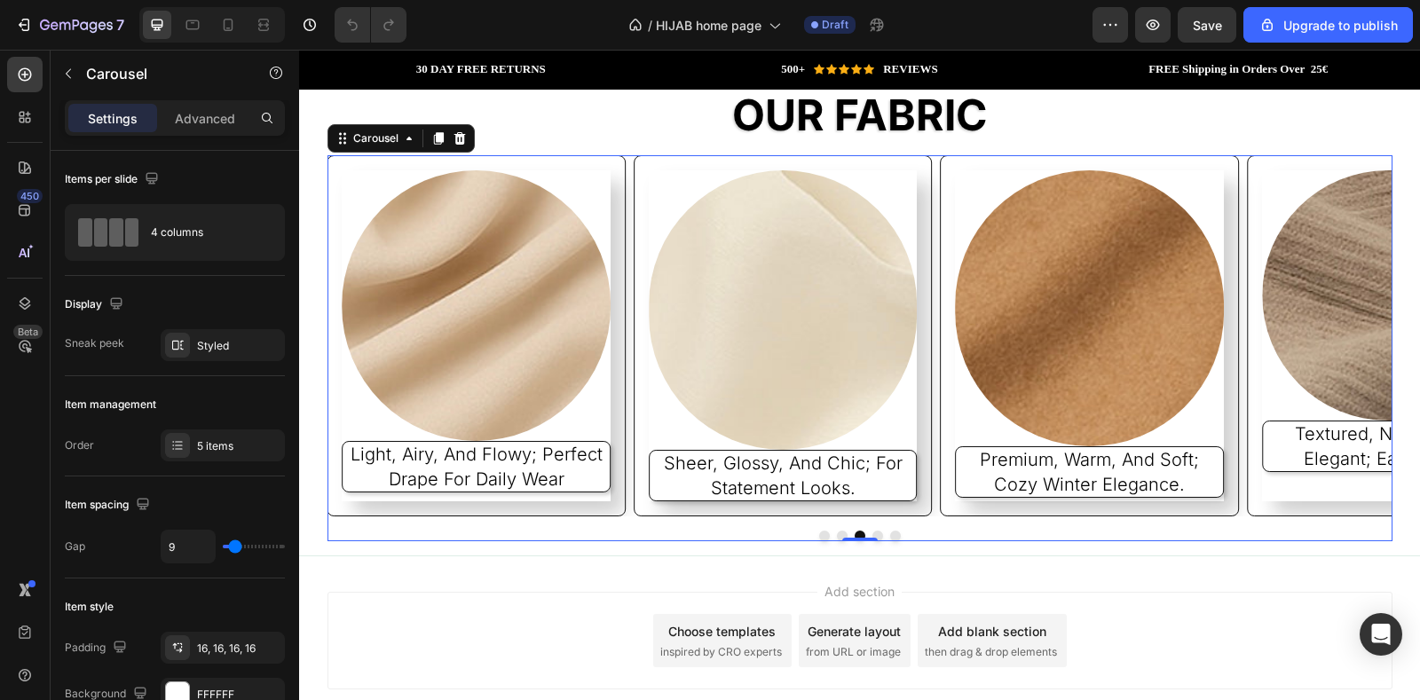
click at [1291, 325] on button "Carousel Next Arrow" at bounding box center [1300, 336] width 46 height 46
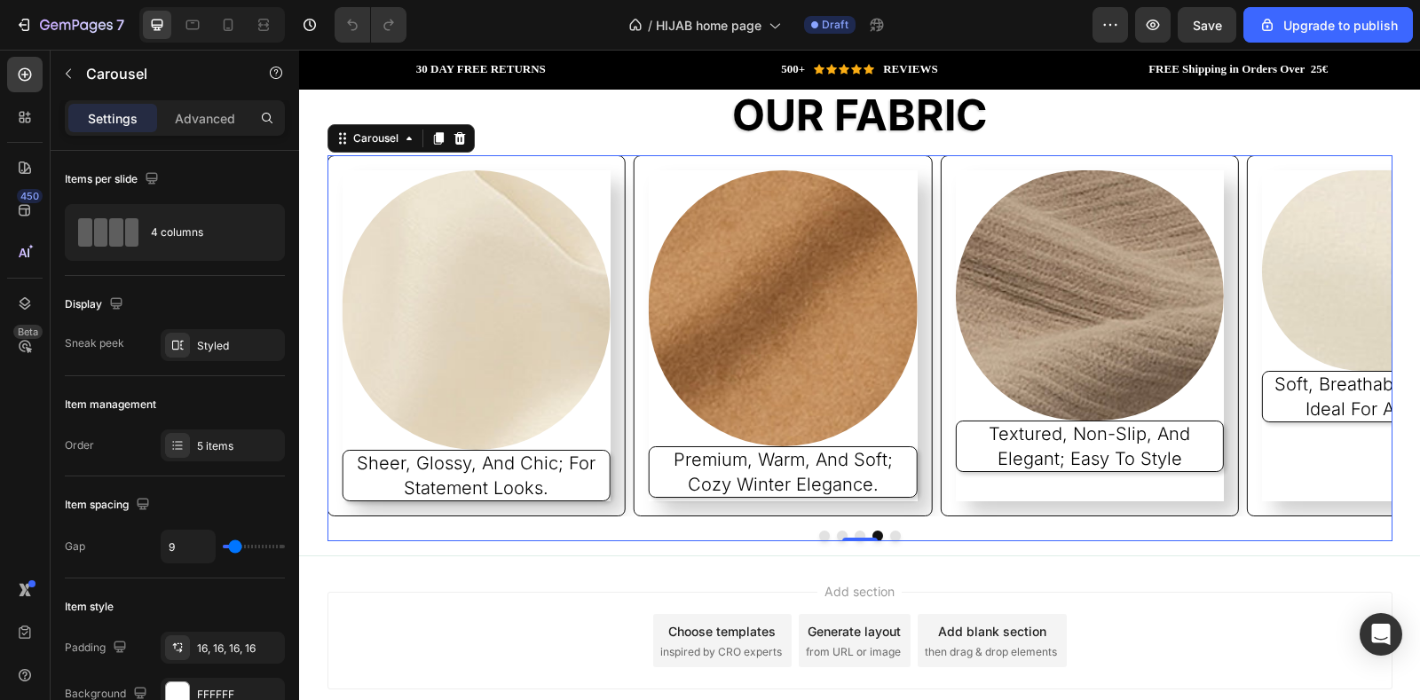
click at [1291, 325] on button "Carousel Next Arrow" at bounding box center [1300, 336] width 46 height 46
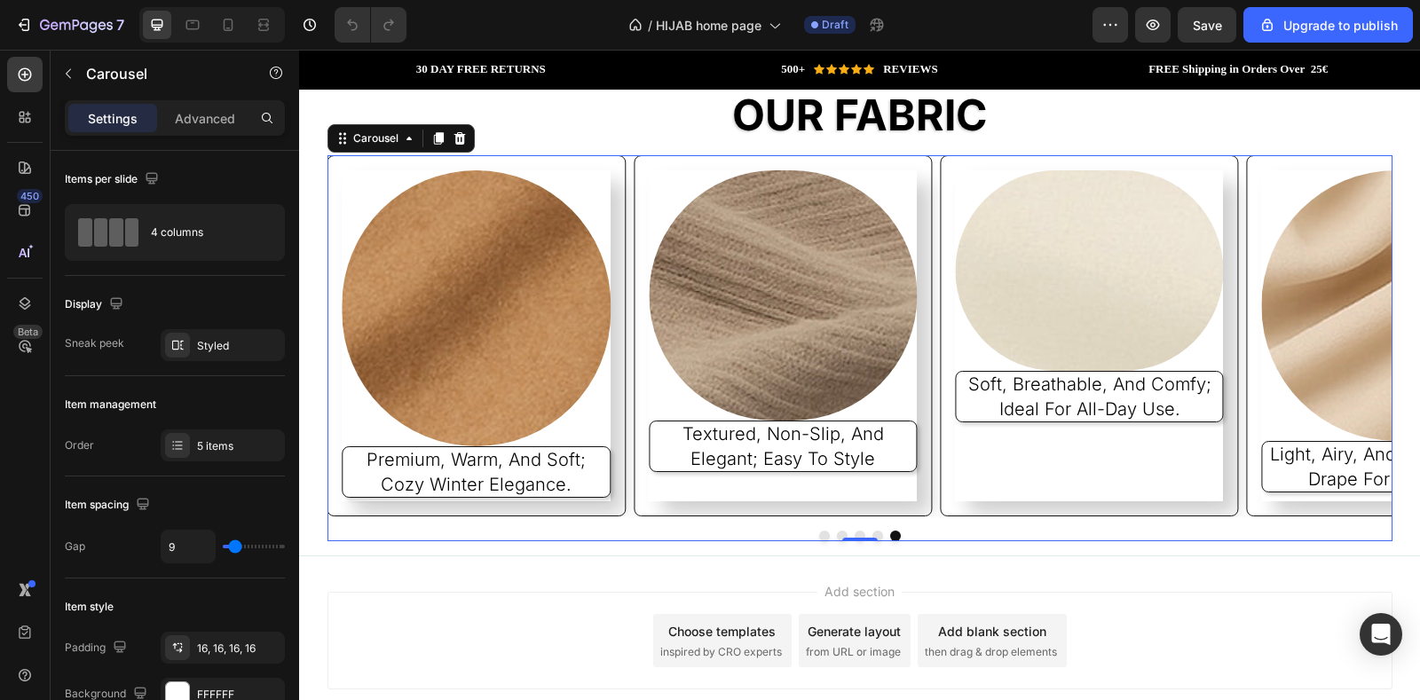
click at [1291, 325] on button "Carousel Next Arrow" at bounding box center [1300, 336] width 46 height 46
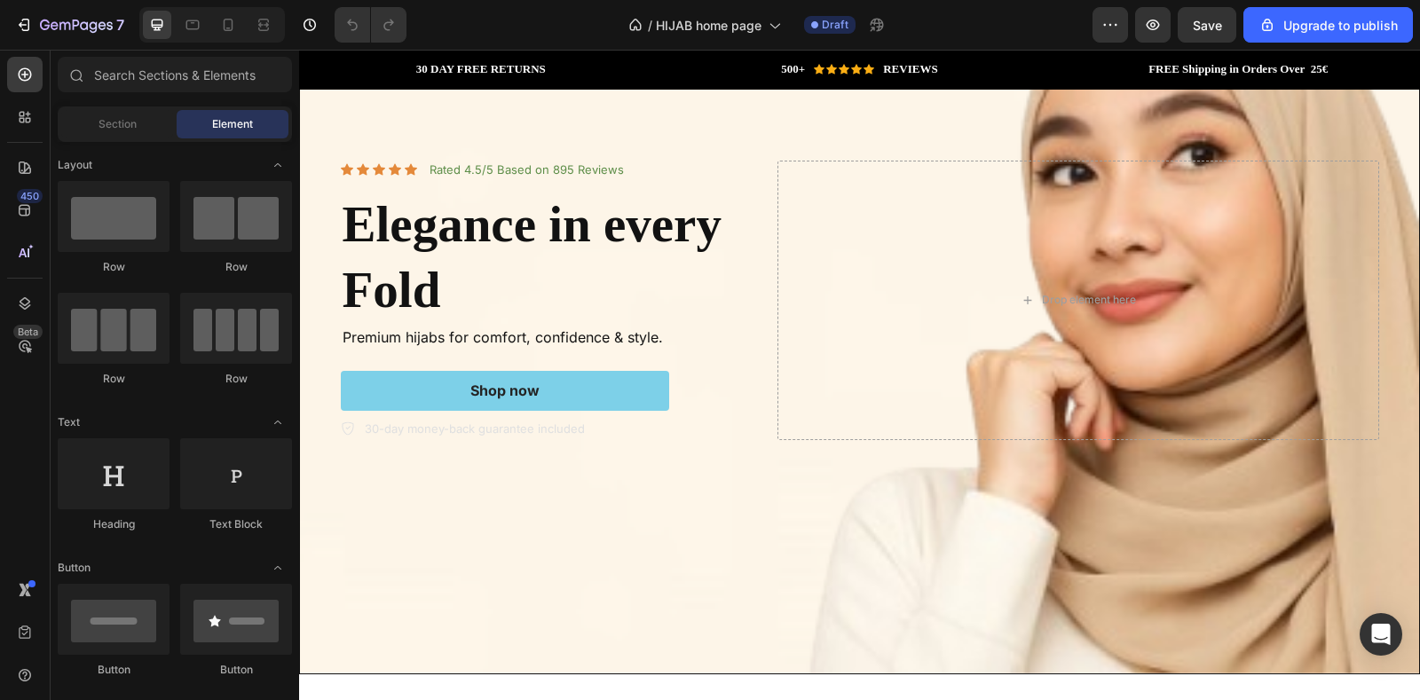
scroll to position [0, 0]
